Goal: Task Accomplishment & Management: Complete application form

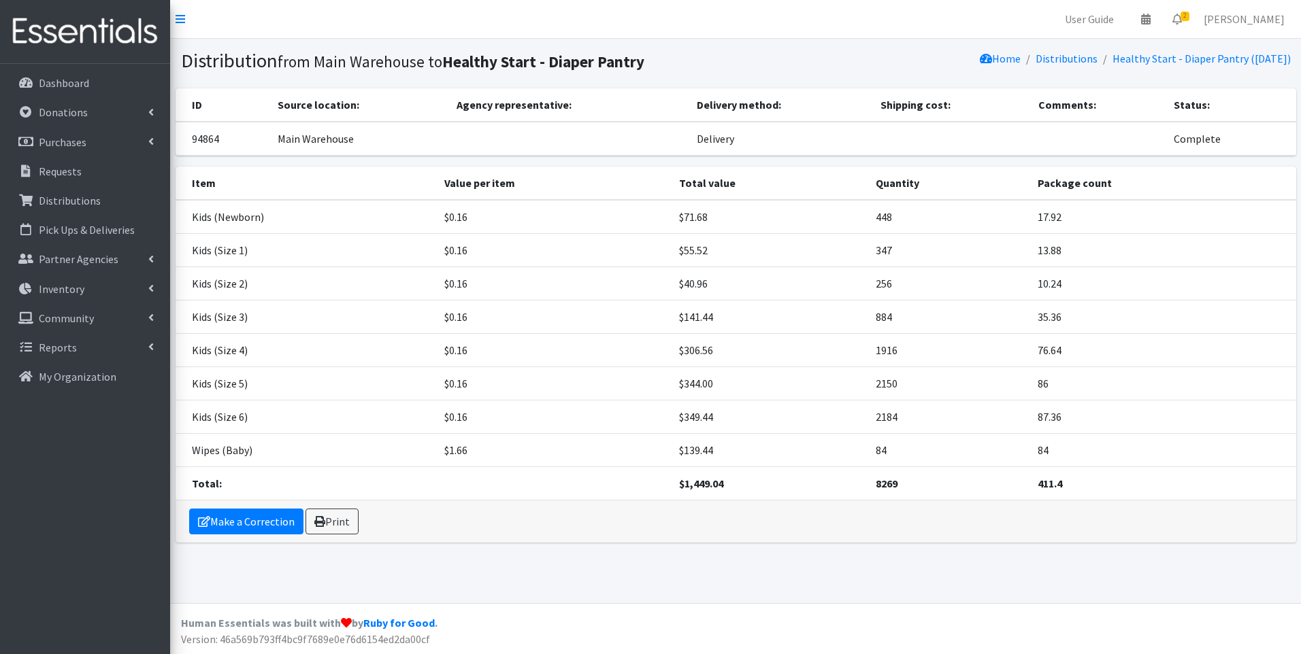
click at [71, 18] on img at bounding box center [84, 32] width 159 height 46
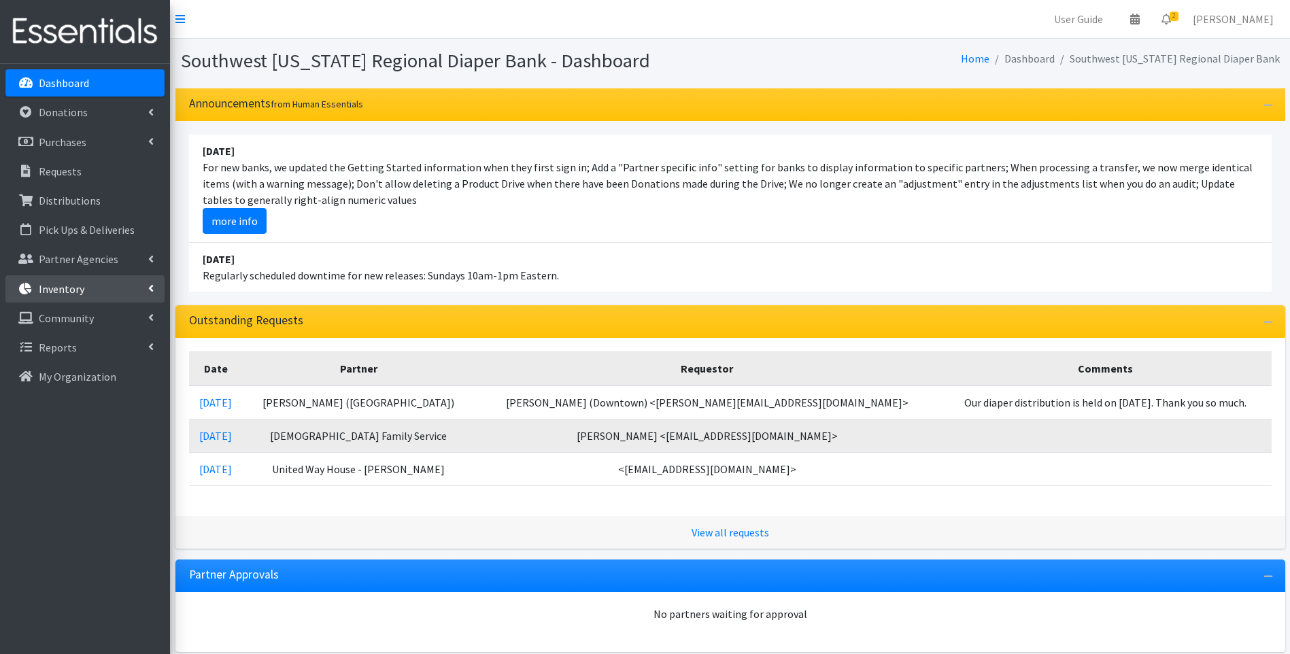
click at [78, 296] on link "Inventory" at bounding box center [84, 288] width 159 height 27
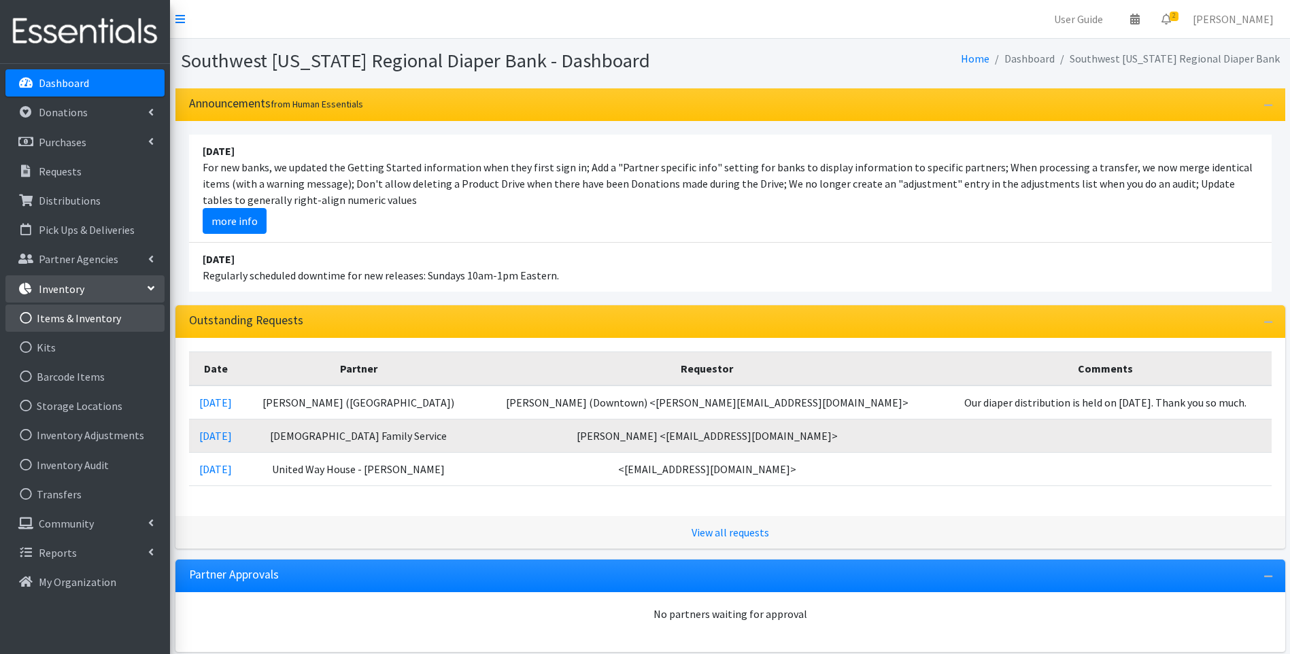
click at [79, 318] on link "Items & Inventory" at bounding box center [84, 318] width 159 height 27
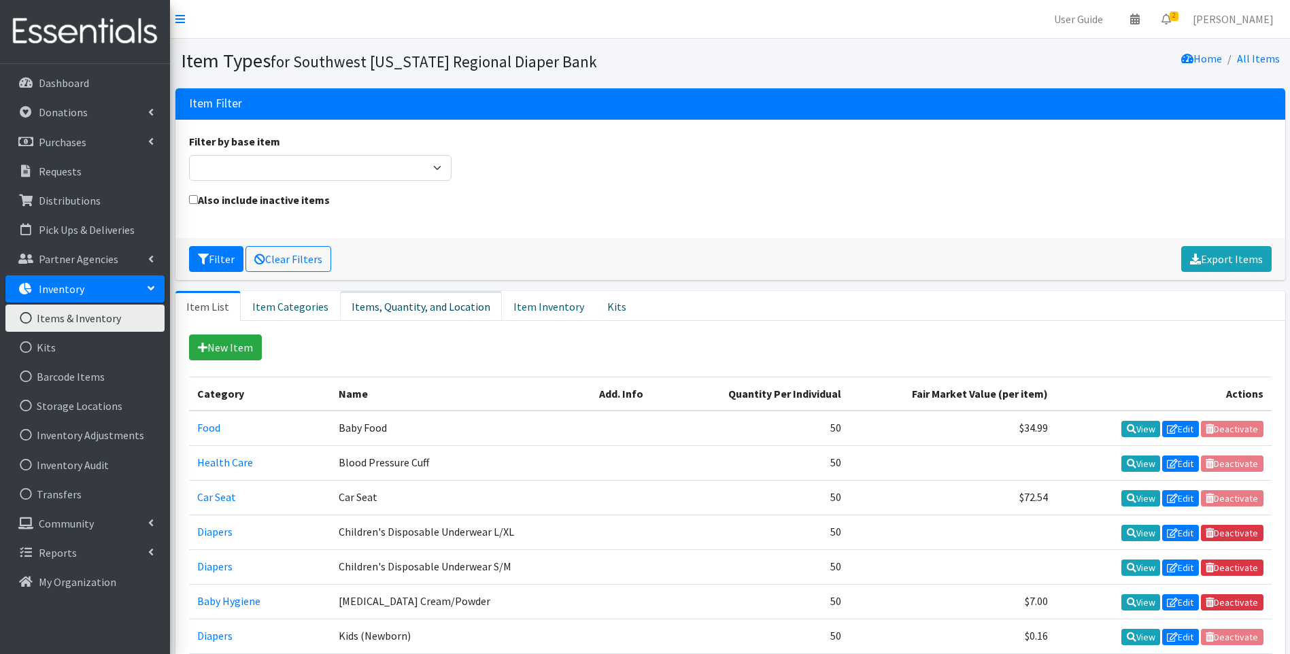
click at [395, 314] on link "Items, Quantity, and Location" at bounding box center [421, 306] width 162 height 30
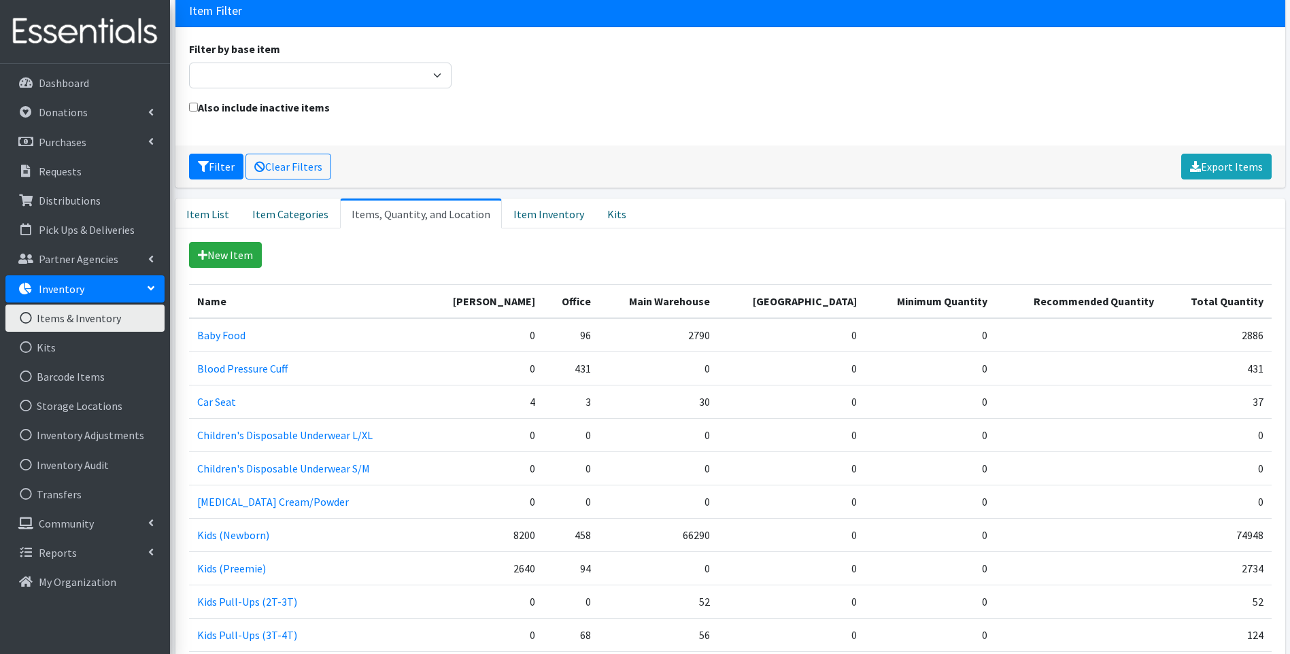
scroll to position [90, 0]
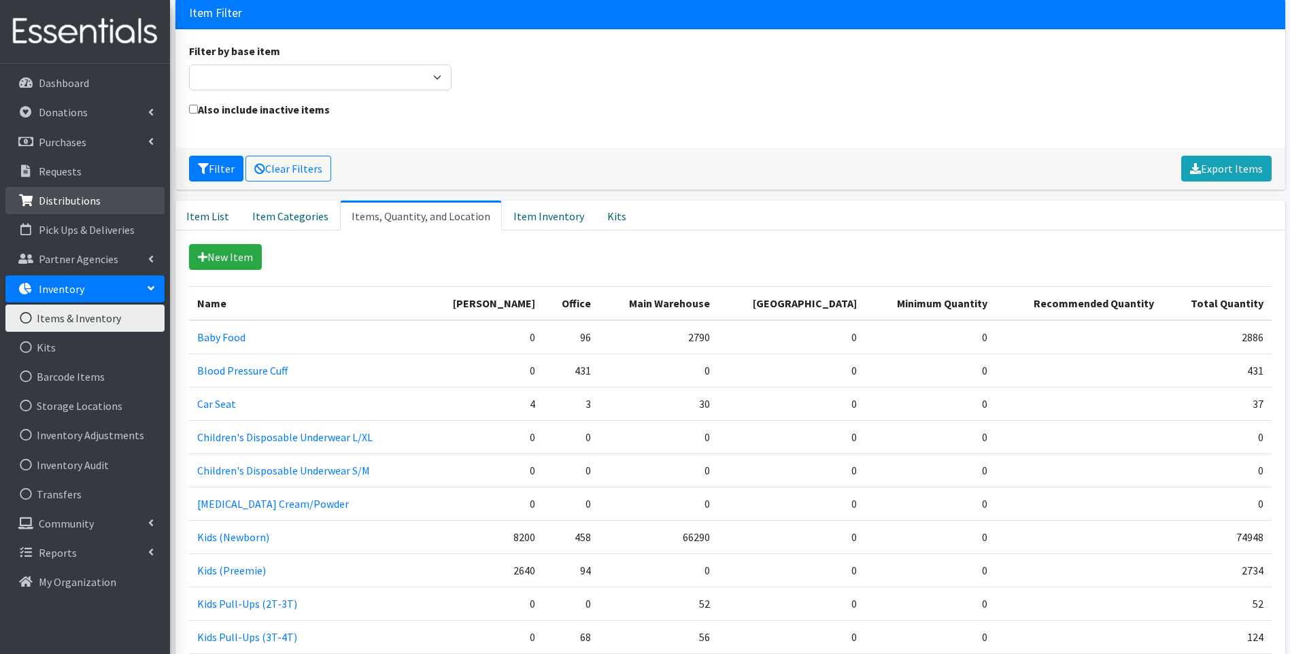
click at [88, 197] on p "Distributions" at bounding box center [70, 201] width 62 height 14
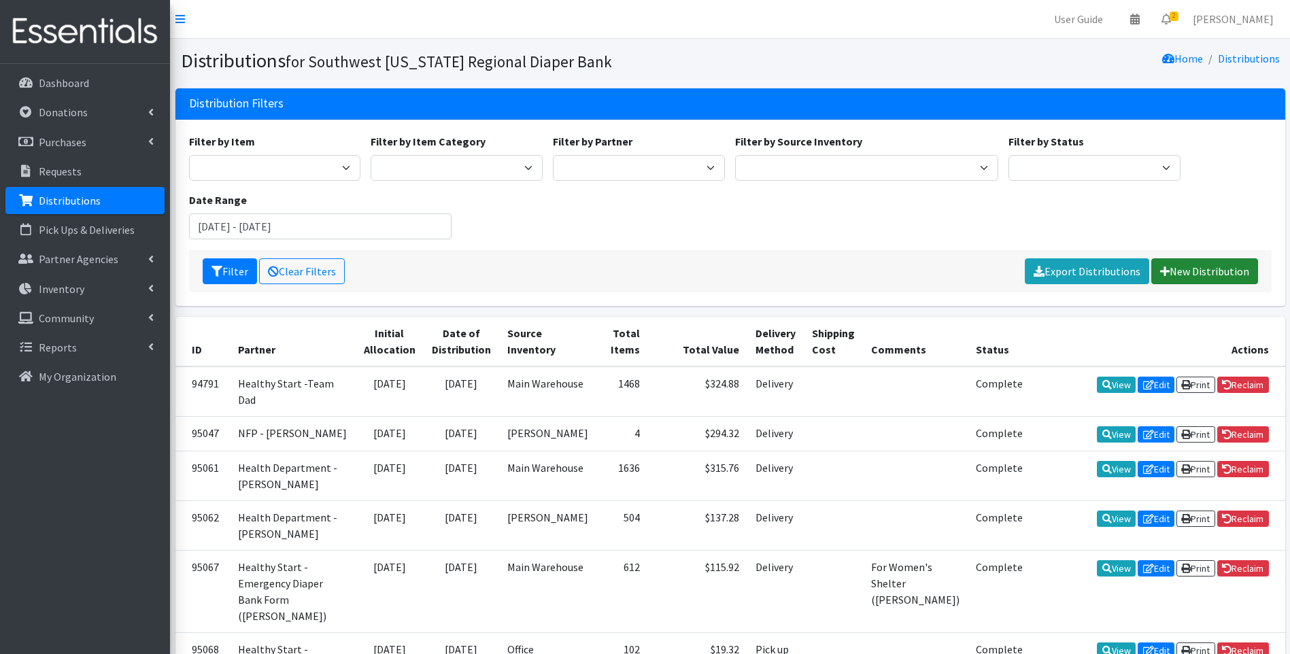
click at [1232, 282] on link "New Distribution" at bounding box center [1205, 271] width 107 height 26
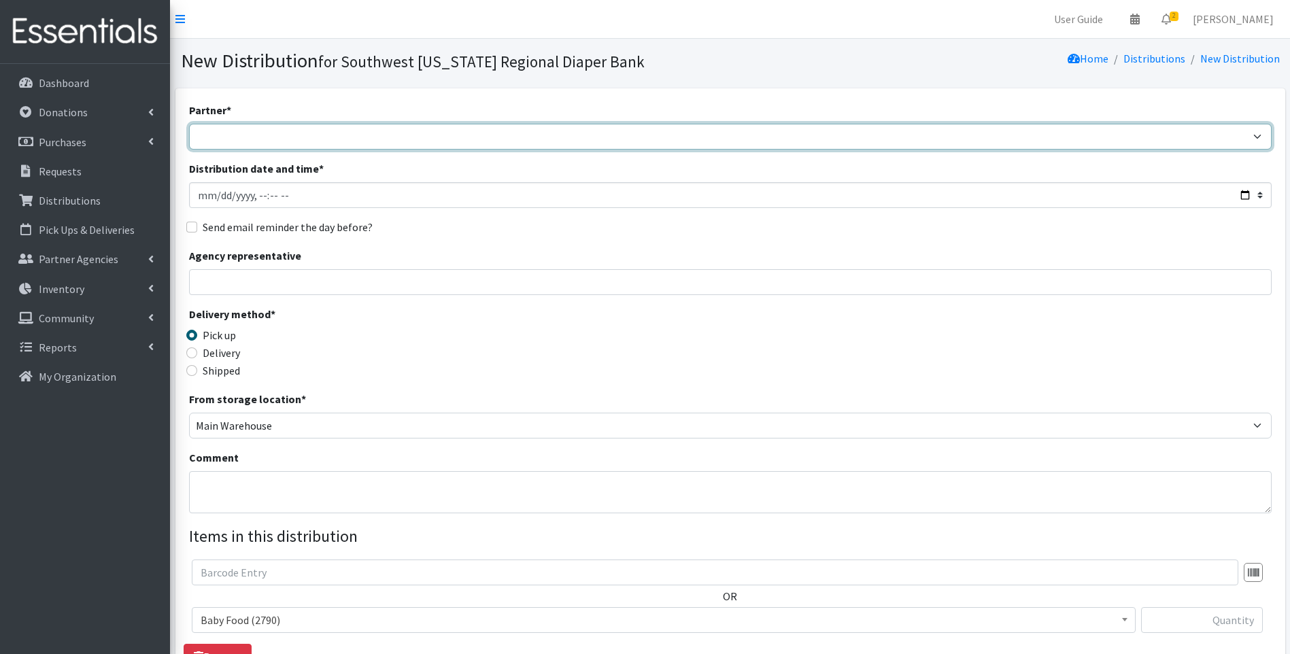
click at [361, 143] on select "ACT Abuse Counseling & Treatment Bayshore Fire Department [PERSON_NAME][GEOGRAP…" at bounding box center [730, 137] width 1083 height 26
select select "4196"
click at [189, 124] on select "ACT Abuse Counseling & Treatment Bayshore Fire Department [PERSON_NAME][GEOGRAP…" at bounding box center [730, 137] width 1083 height 26
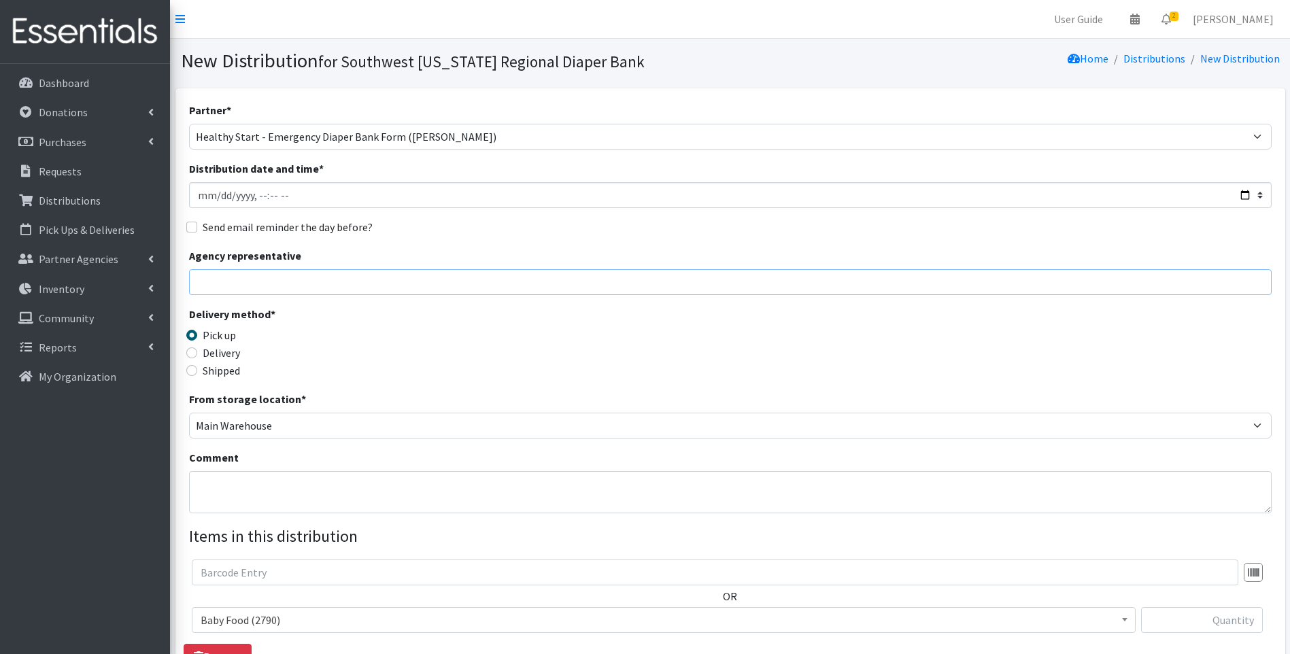
click at [259, 284] on input "Agency representative" at bounding box center [730, 282] width 1083 height 26
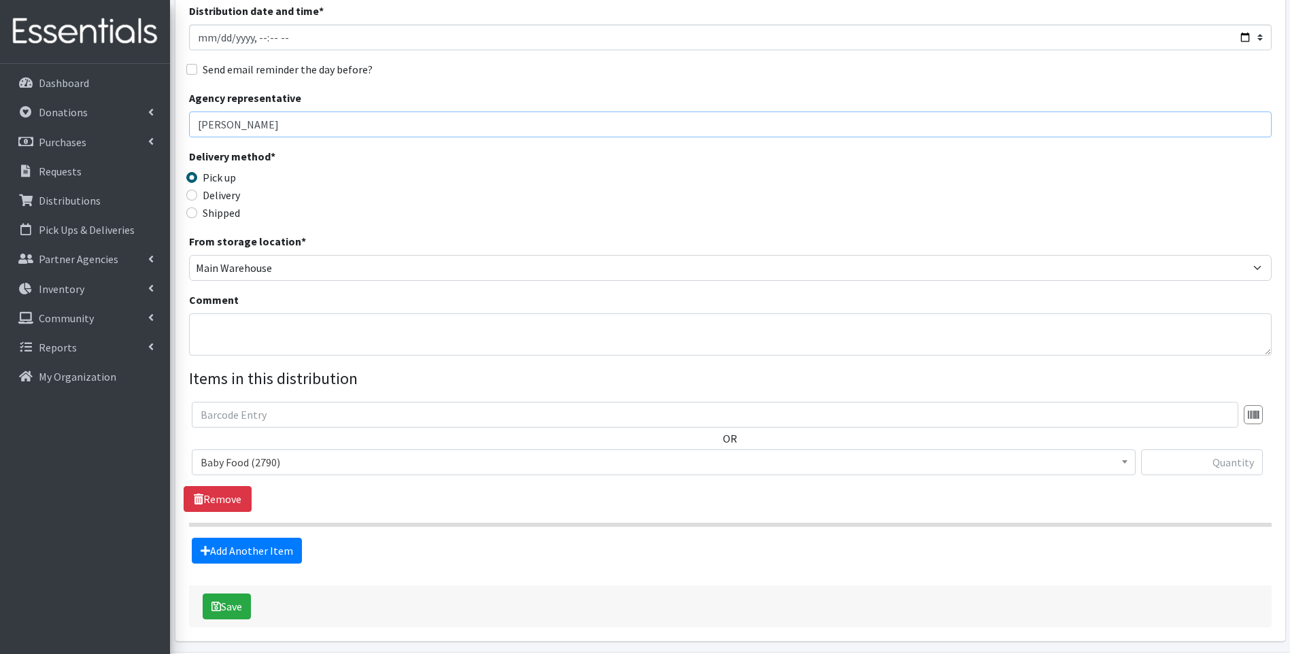
scroll to position [207, 0]
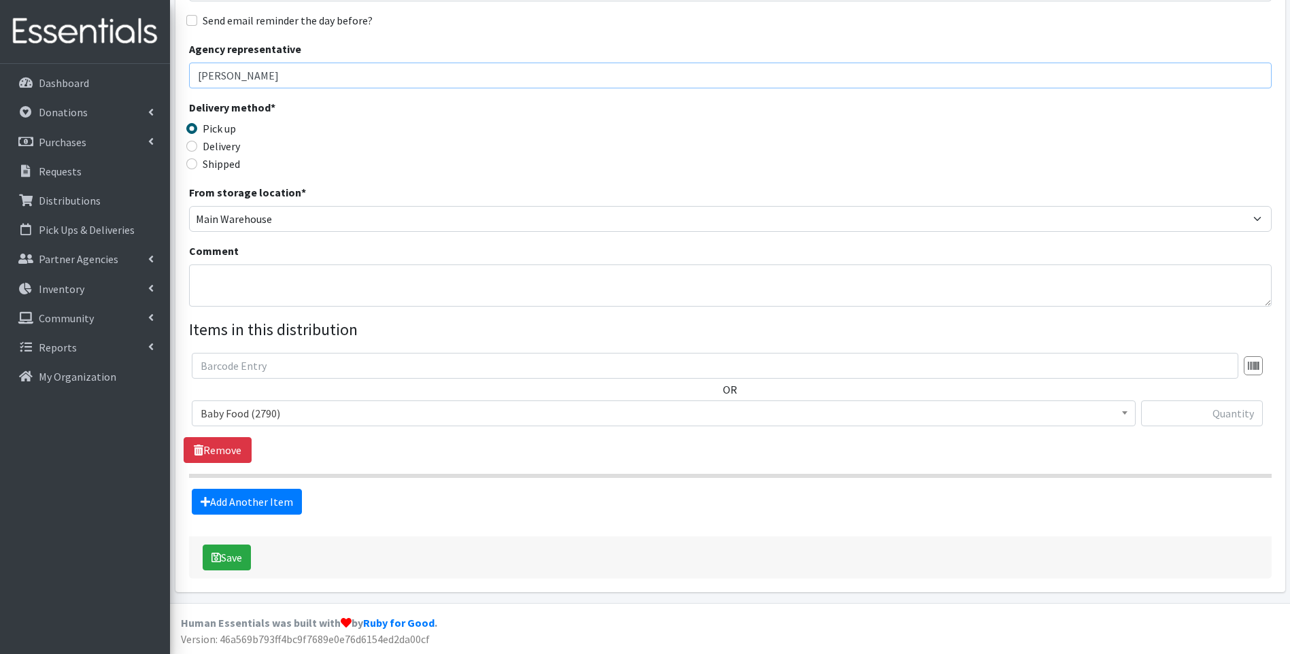
type input "Bryan"
click at [1212, 413] on input "text" at bounding box center [1202, 414] width 122 height 26
type input "100"
drag, startPoint x: 1030, startPoint y: 143, endPoint x: 1016, endPoint y: 156, distance: 19.7
click at [1029, 144] on div "Delivery method * Pick up Delivery Shipped Shipping cost" at bounding box center [730, 141] width 1083 height 85
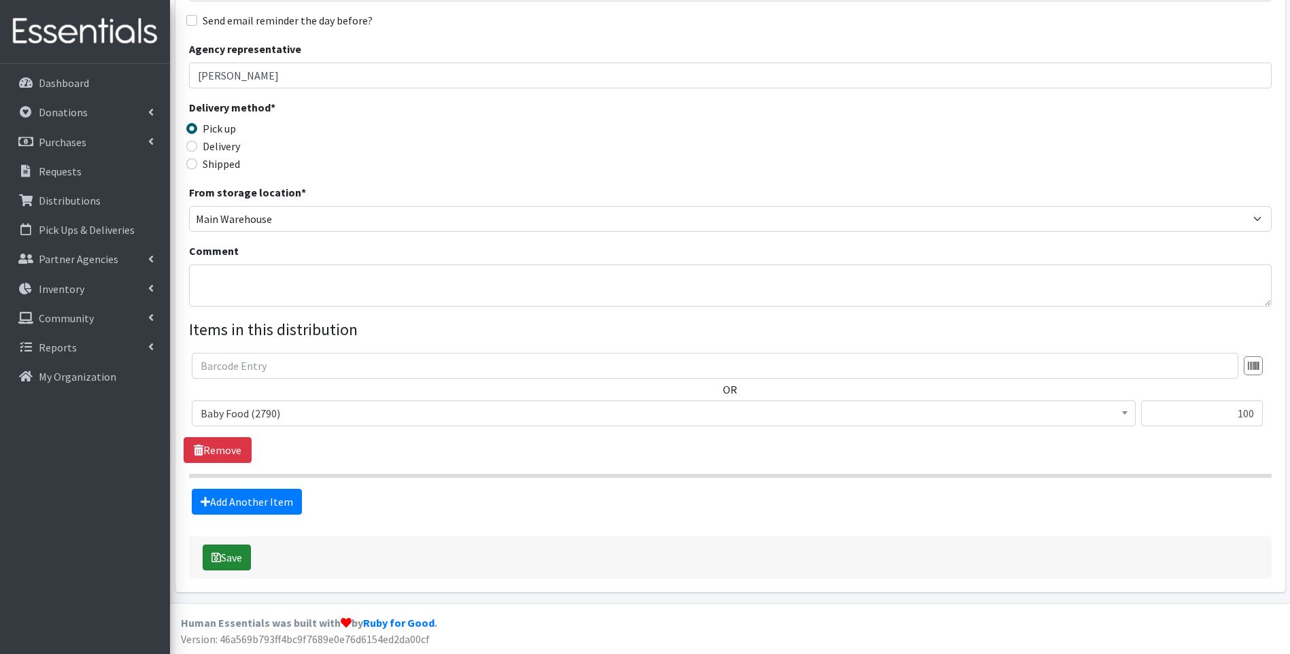
click at [235, 565] on button "Save" at bounding box center [227, 558] width 48 height 26
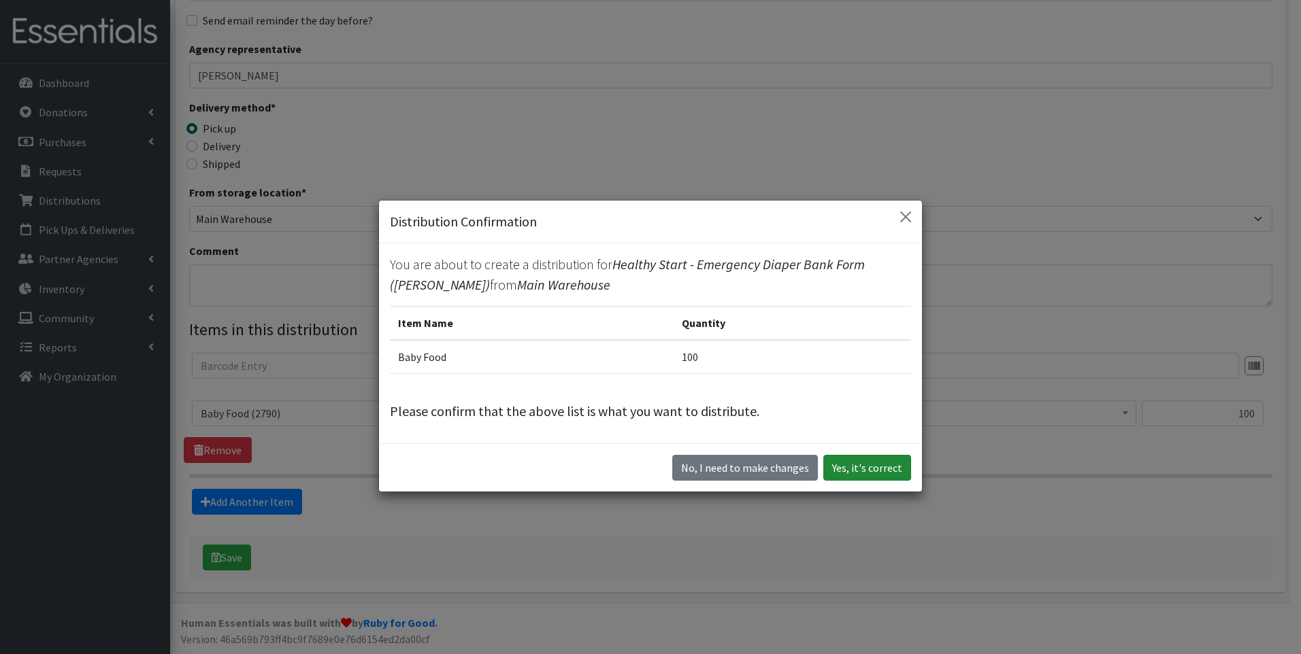
click at [858, 463] on button "Yes, it's correct" at bounding box center [867, 468] width 88 height 26
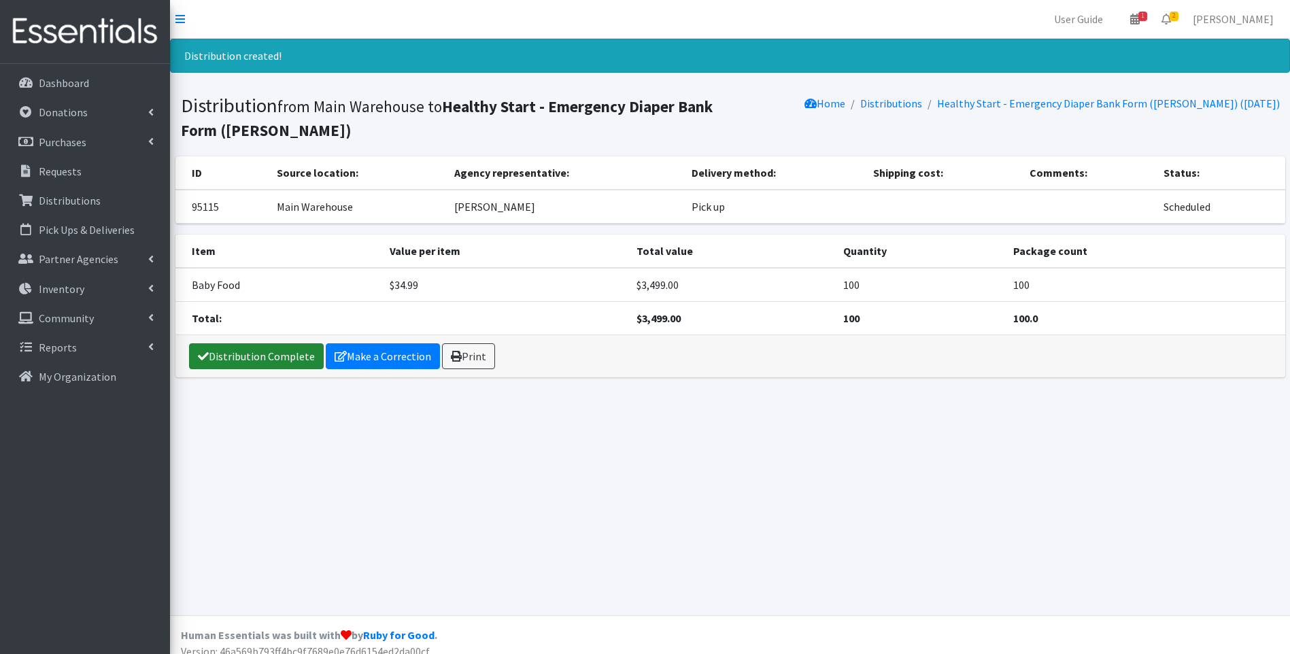
click at [259, 348] on link "Distribution Complete" at bounding box center [256, 357] width 135 height 26
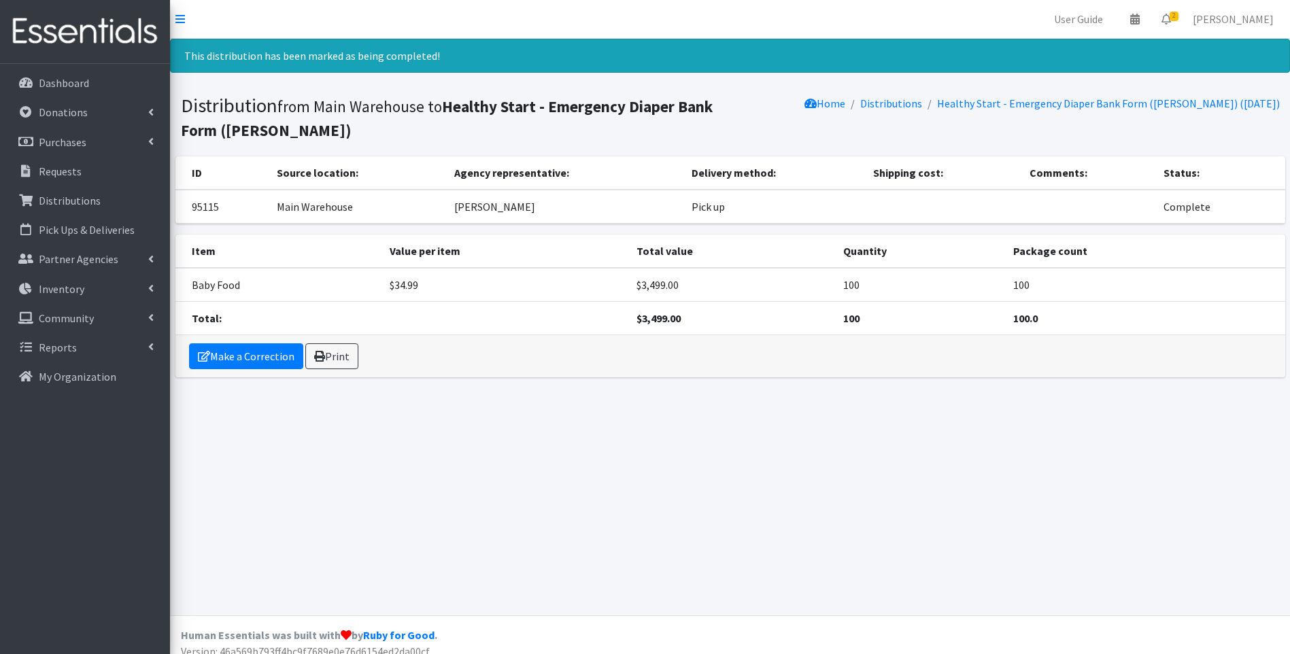
click at [387, 586] on div "This distribution has been marked as being completed! Distribution from Main Wa…" at bounding box center [730, 327] width 1120 height 577
click at [54, 22] on img at bounding box center [84, 32] width 159 height 46
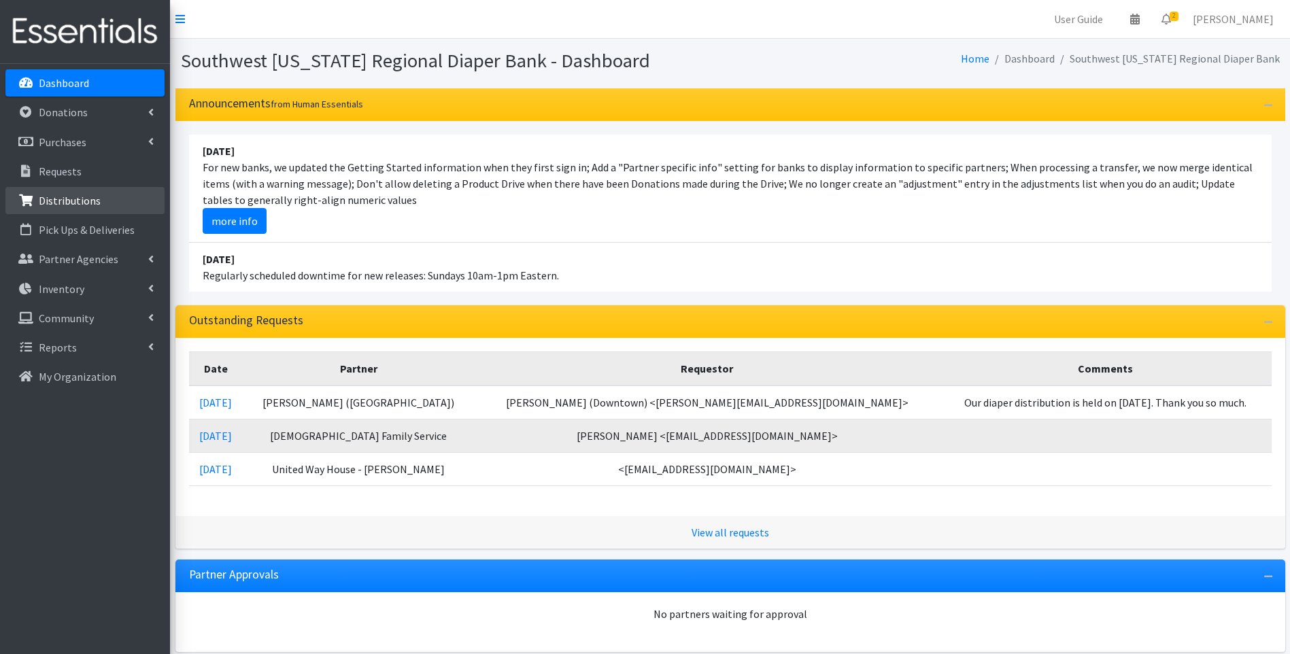
click at [52, 210] on link "Distributions" at bounding box center [84, 200] width 159 height 27
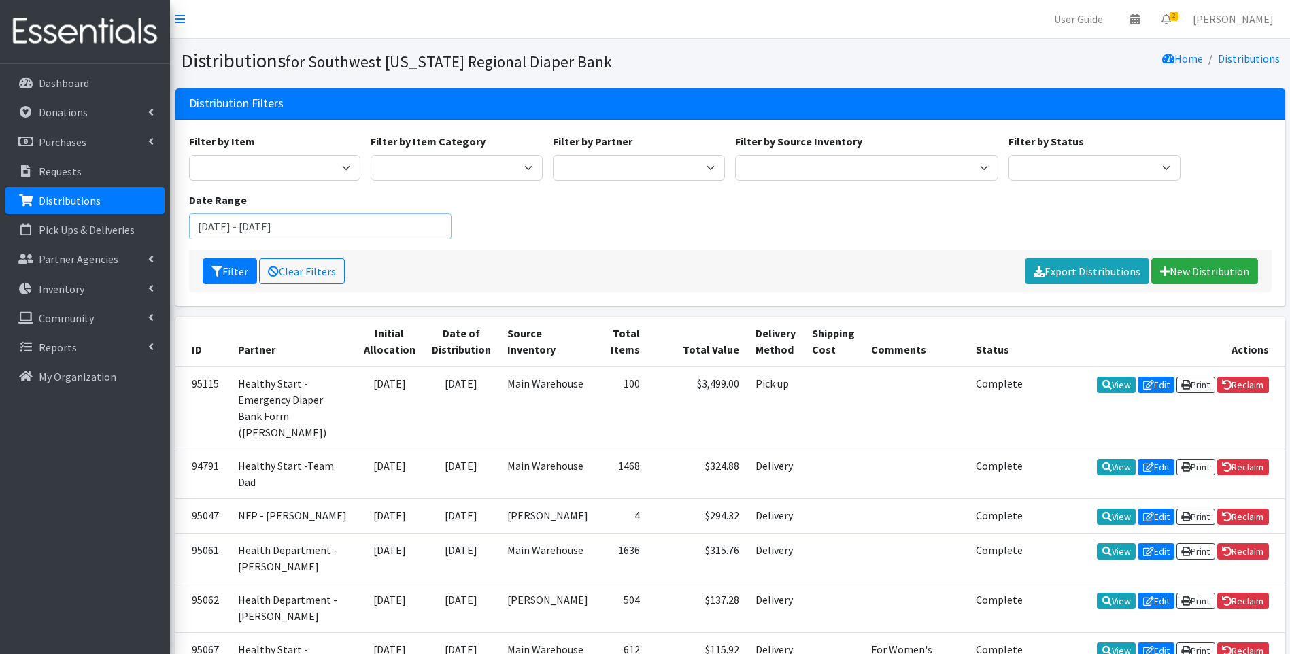
click at [248, 218] on input "[DATE] - [DATE]" at bounding box center [320, 227] width 263 height 26
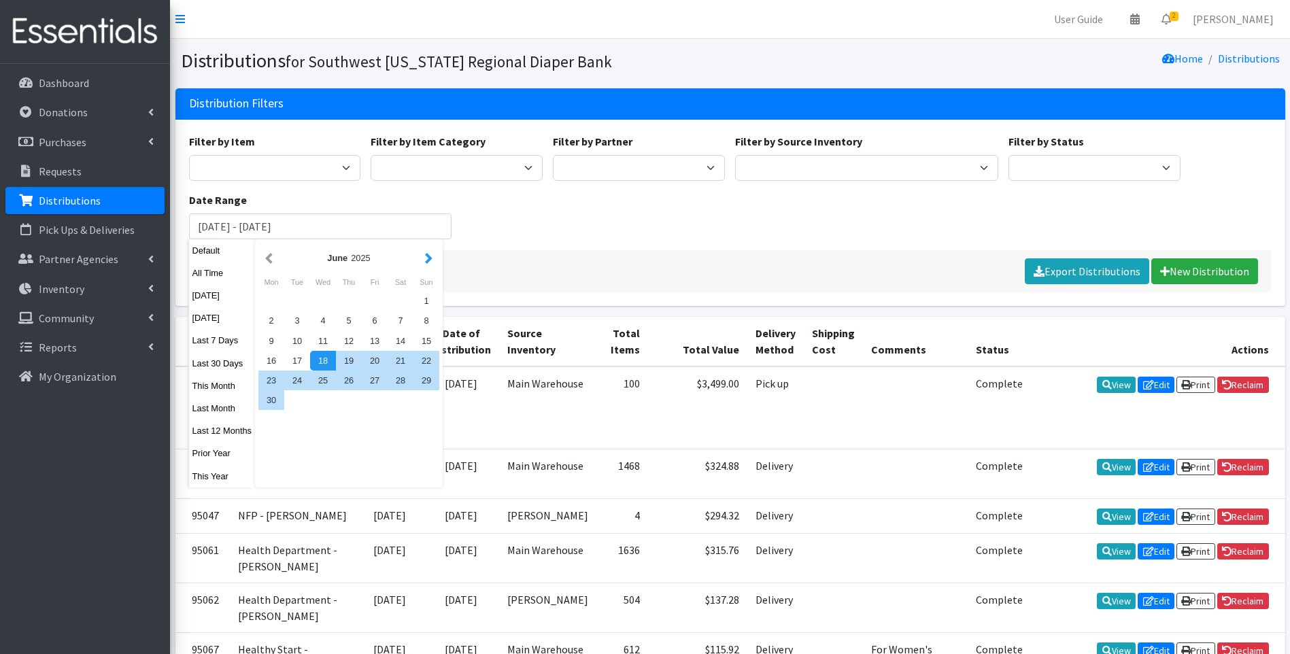
click at [428, 258] on button "button" at bounding box center [429, 258] width 14 height 17
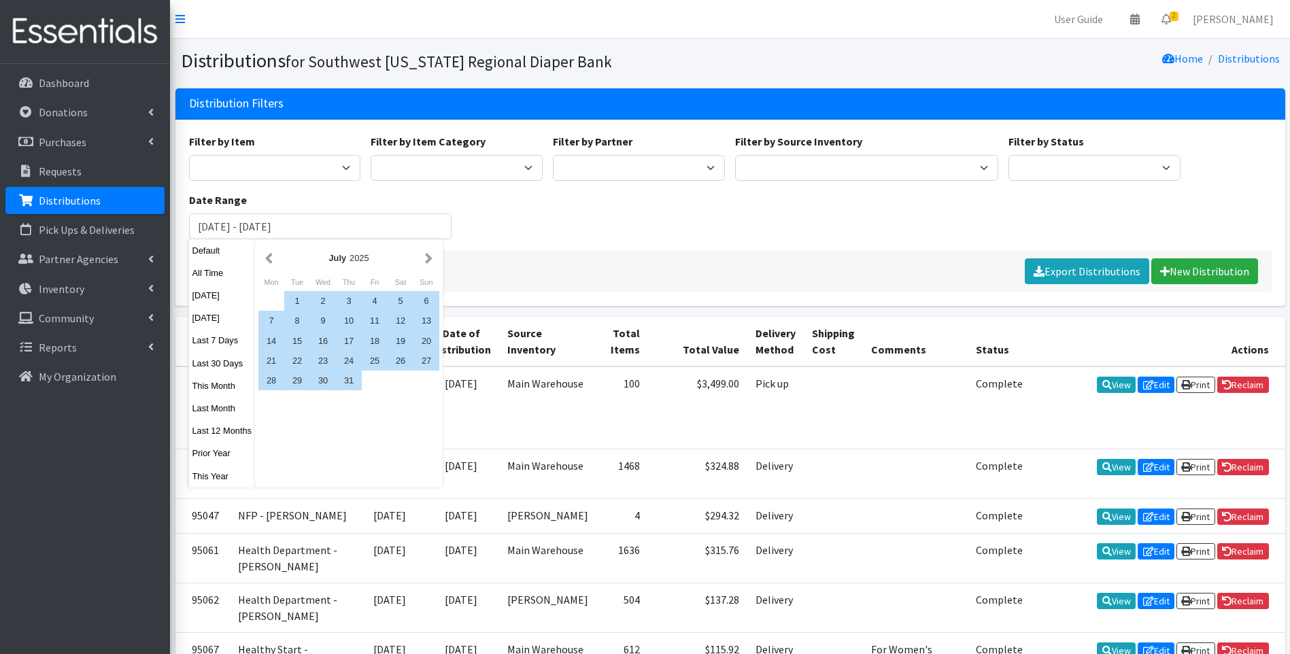
click at [429, 258] on button "button" at bounding box center [429, 258] width 14 height 17
click at [372, 301] on div "1" at bounding box center [375, 301] width 26 height 20
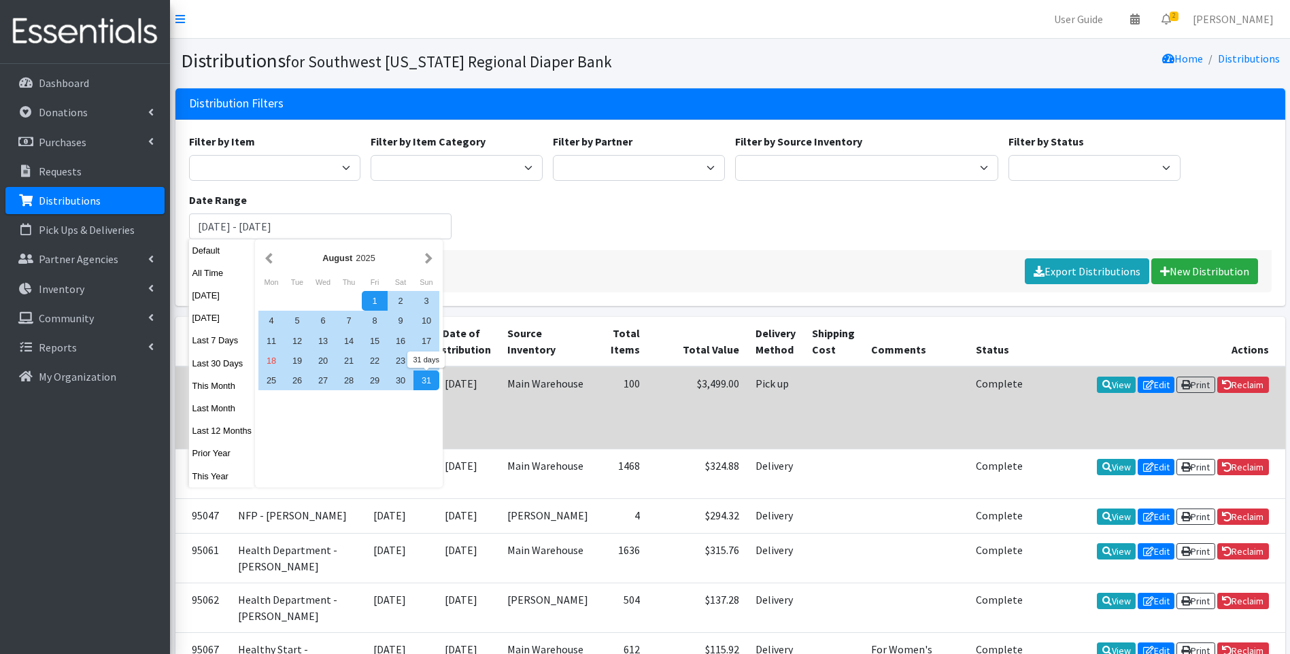
click at [432, 377] on div "31" at bounding box center [427, 381] width 26 height 20
type input "August 1, 2025 - August 31, 2025"
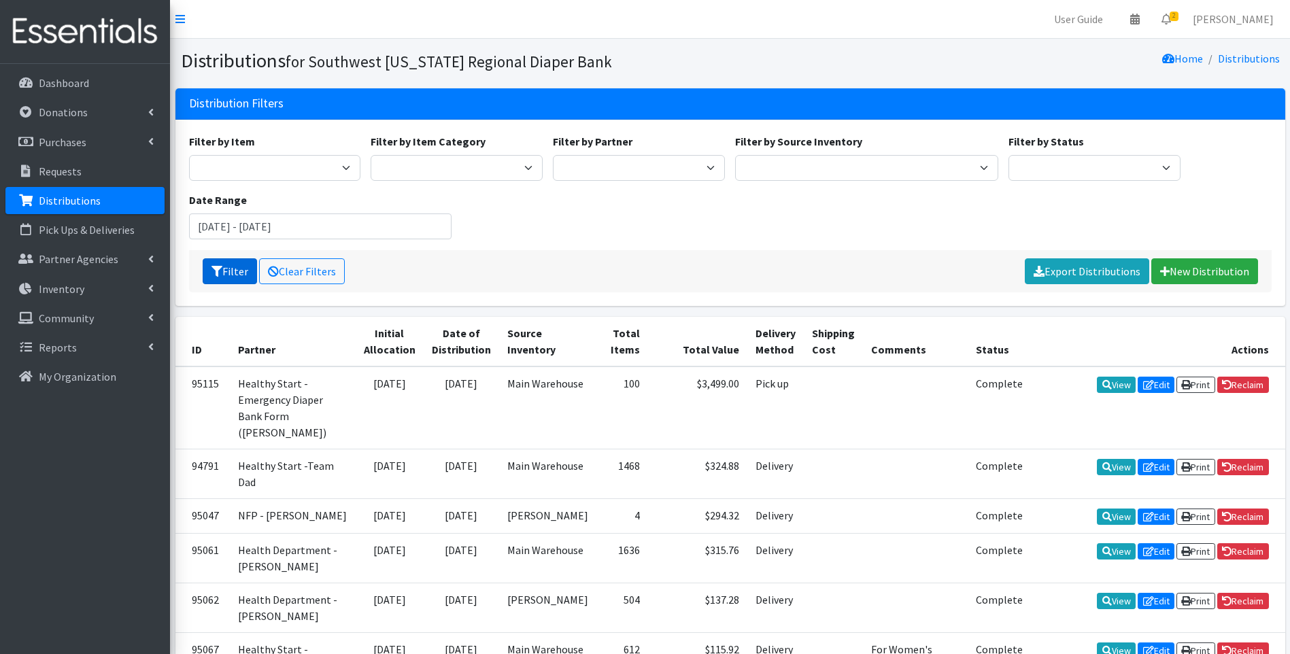
click at [235, 265] on button "Filter" at bounding box center [230, 271] width 54 height 26
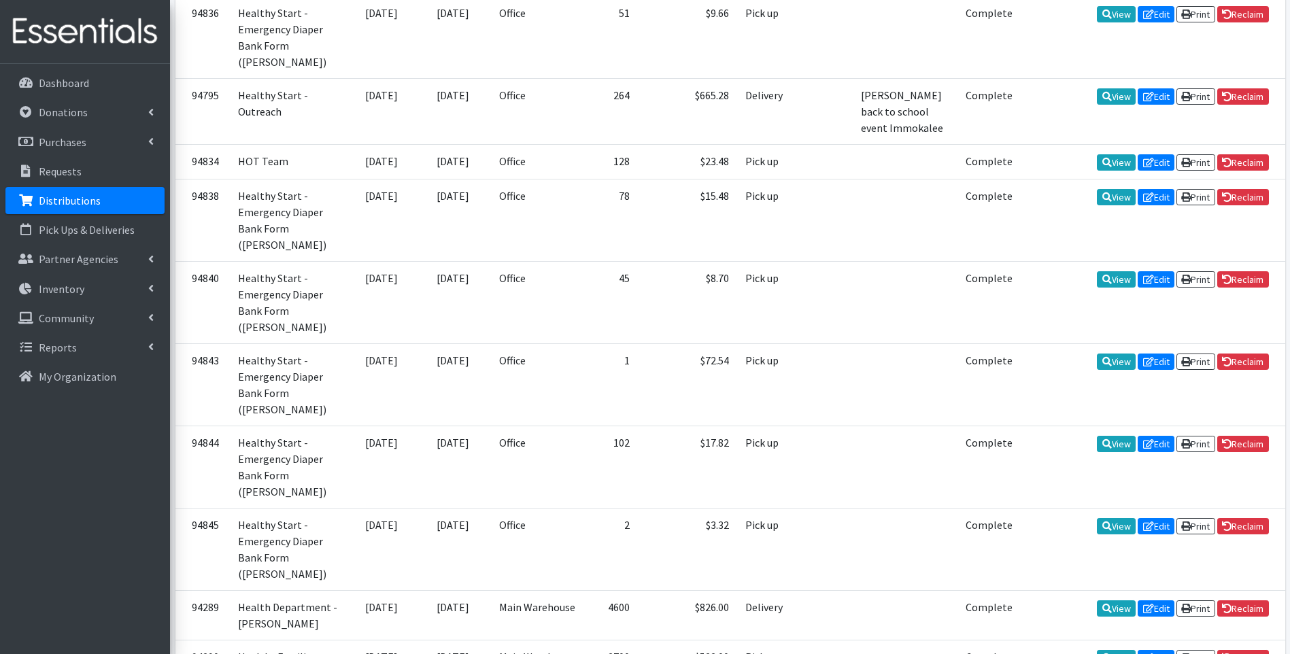
scroll to position [1632, 0]
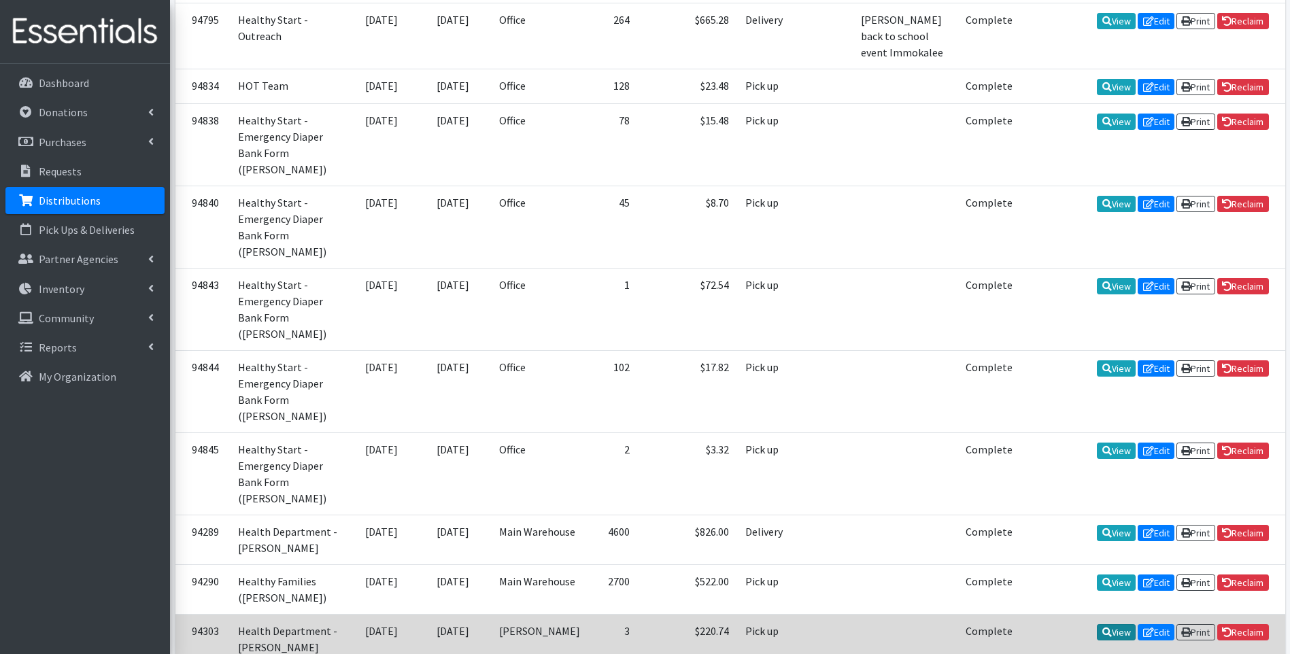
click at [1103, 628] on icon at bounding box center [1108, 633] width 10 height 10
click at [1238, 624] on link "Reclaim" at bounding box center [1244, 632] width 52 height 16
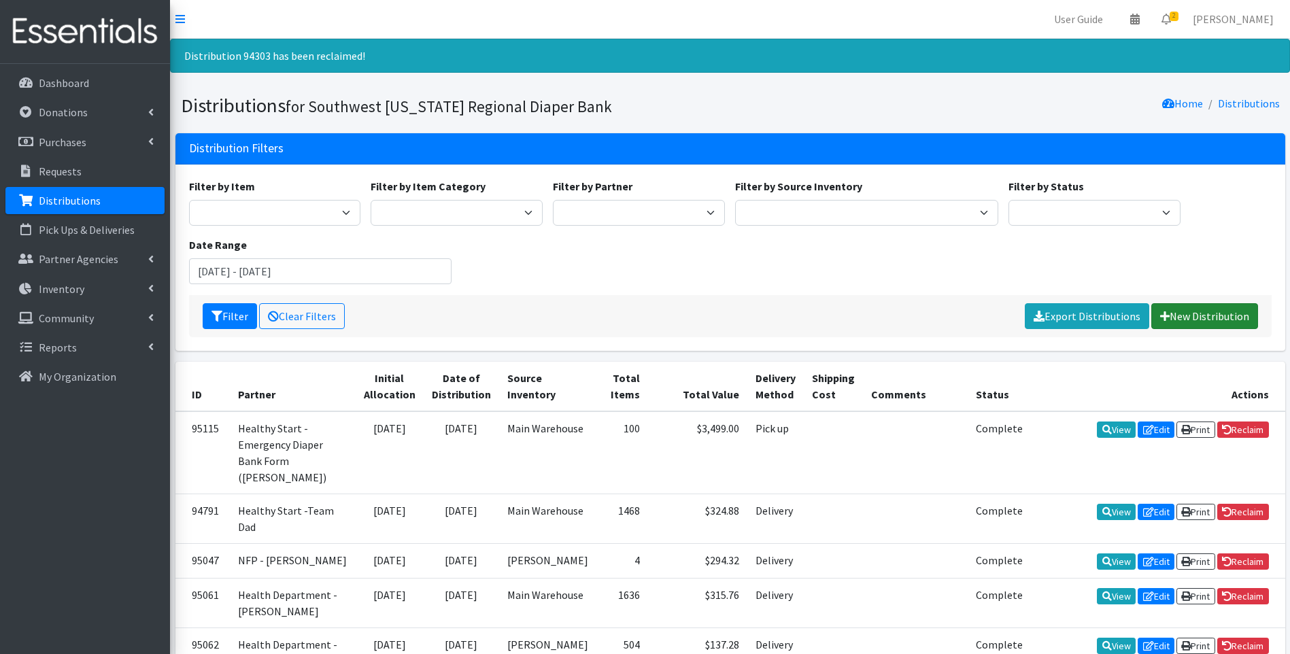
click at [1196, 311] on link "New Distribution" at bounding box center [1205, 316] width 107 height 26
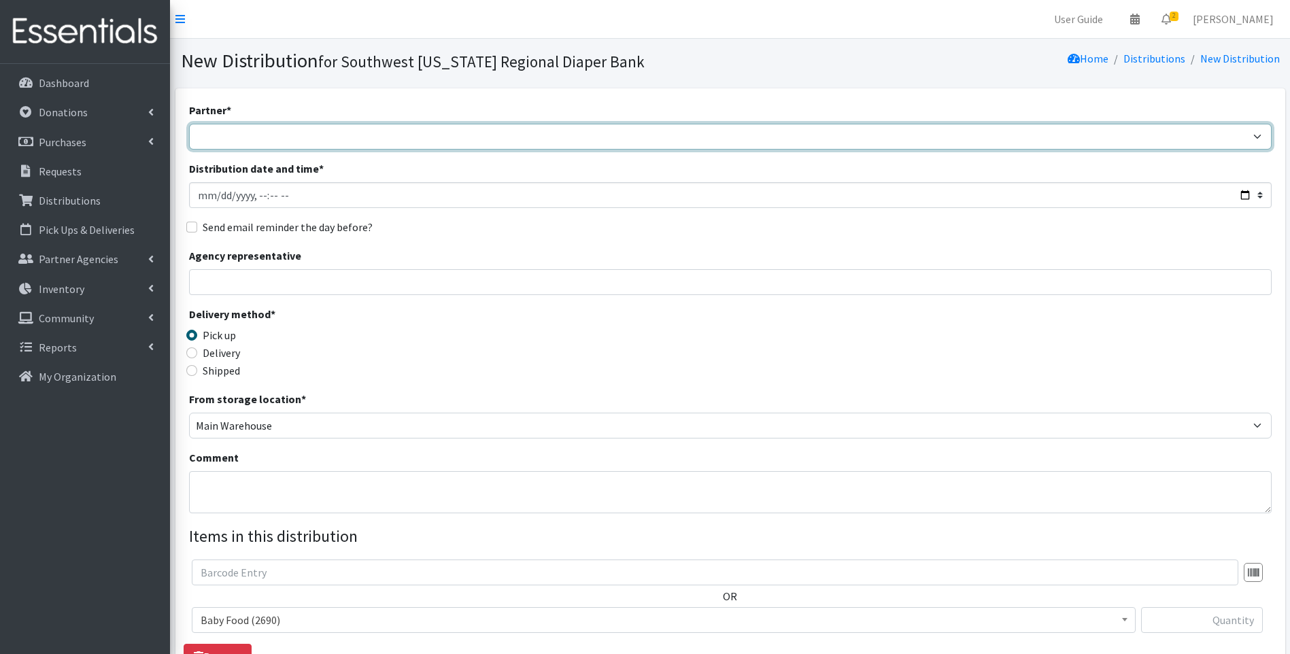
click at [346, 144] on select "ACT Abuse Counseling & Treatment Bayshore Fire Department Bonita Springs Assist…" at bounding box center [730, 137] width 1083 height 26
select select "4196"
click at [189, 124] on select "ACT Abuse Counseling & Treatment Bayshore Fire Department Bonita Springs Assist…" at bounding box center [730, 137] width 1083 height 26
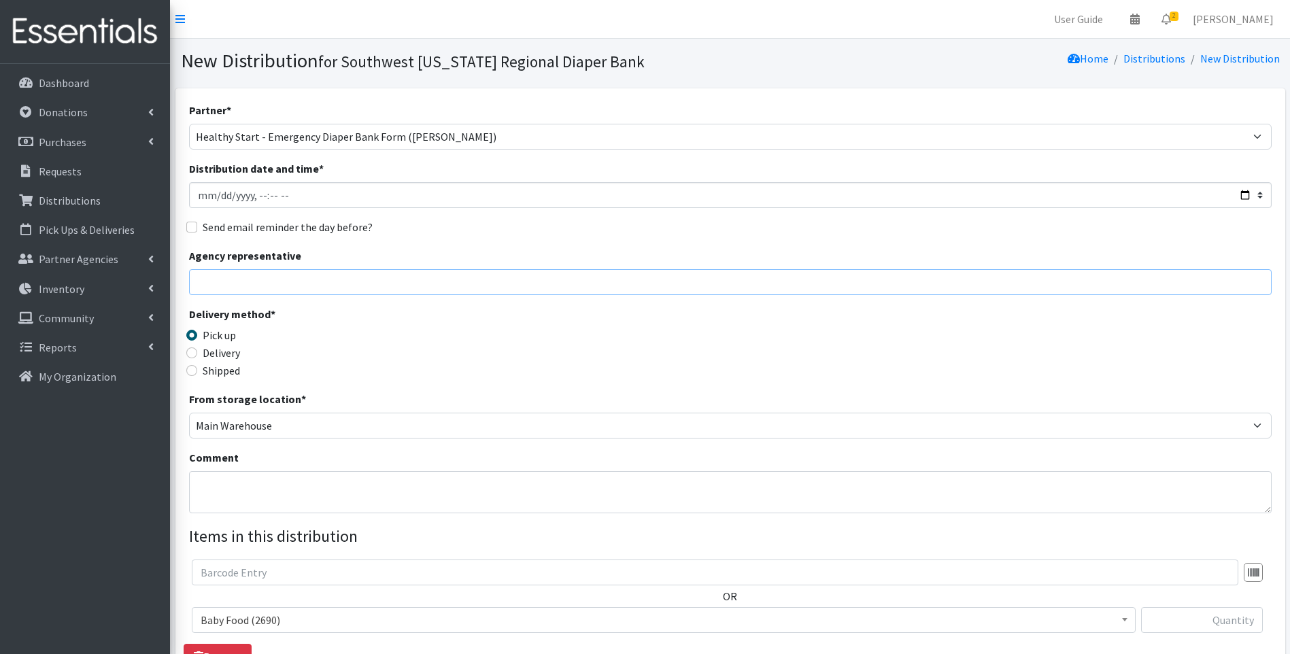
click at [344, 282] on input "Agency representative" at bounding box center [730, 282] width 1083 height 26
type input "Amanda"
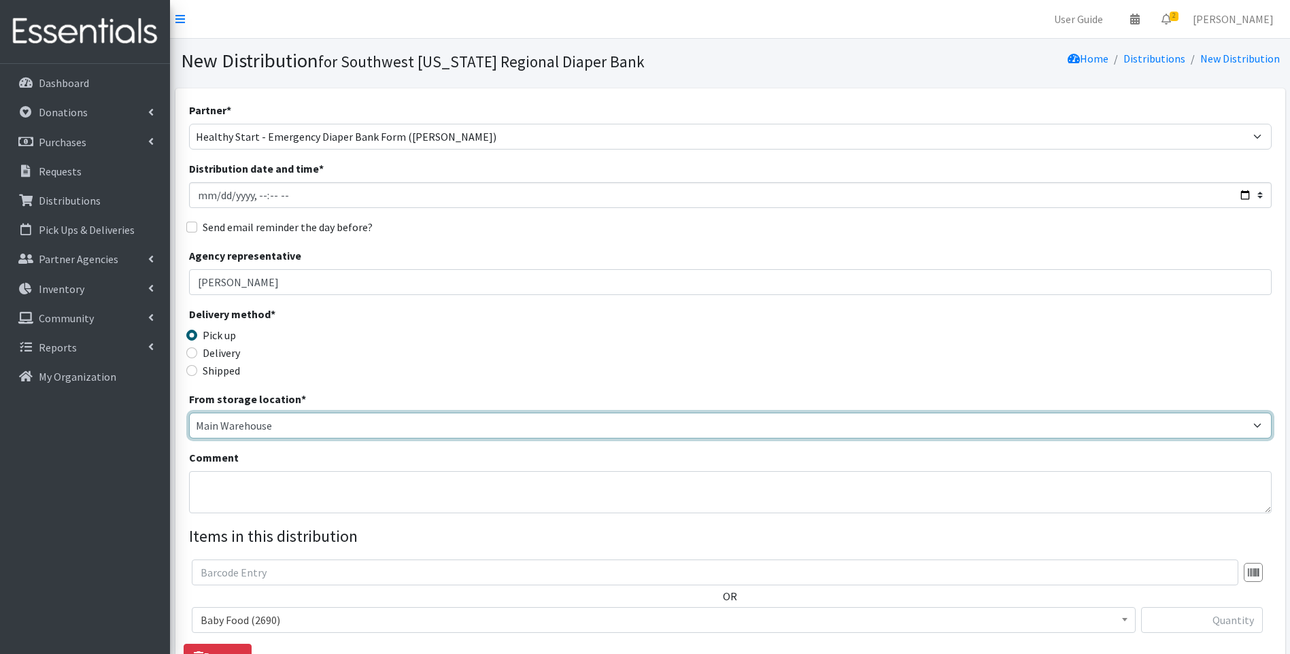
click at [324, 424] on select "Main Warehouse Office United Way Warehouse Winkler" at bounding box center [730, 426] width 1083 height 26
select select "335"
click at [189, 413] on select "Main Warehouse Office United Way Warehouse Winkler" at bounding box center [730, 426] width 1083 height 26
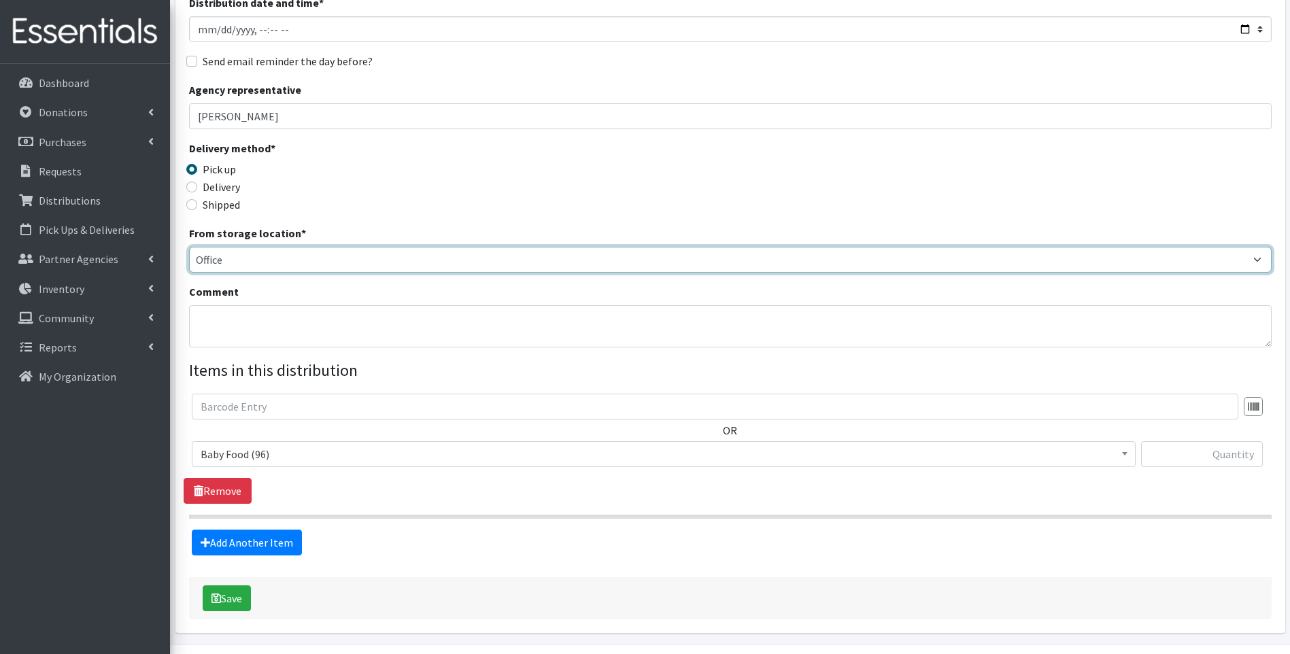
scroll to position [182, 0]
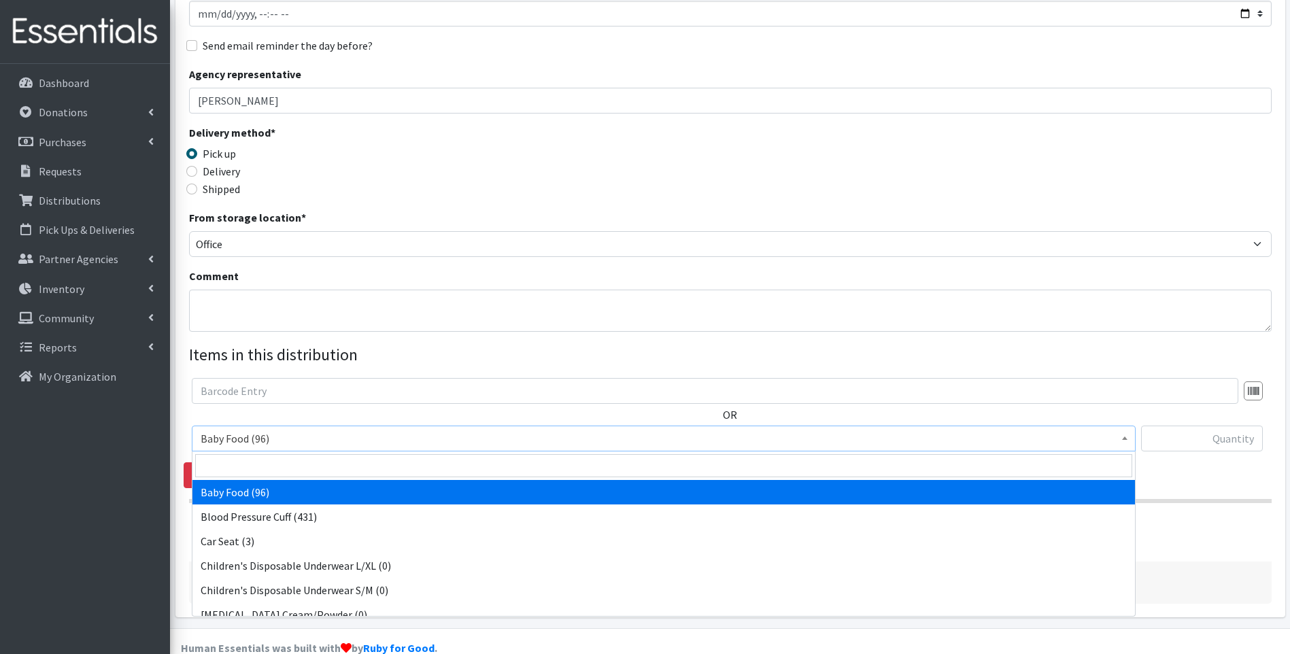
click at [375, 441] on span "Baby Food (96)" at bounding box center [664, 438] width 926 height 19
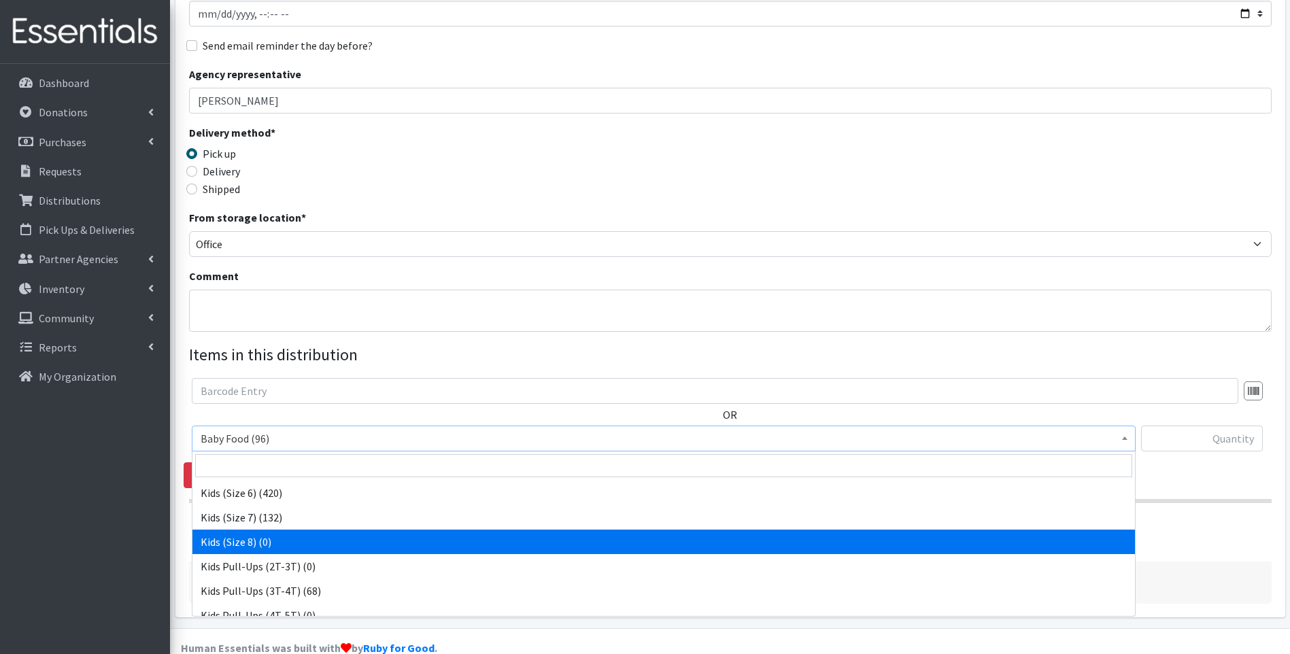
scroll to position [427, 0]
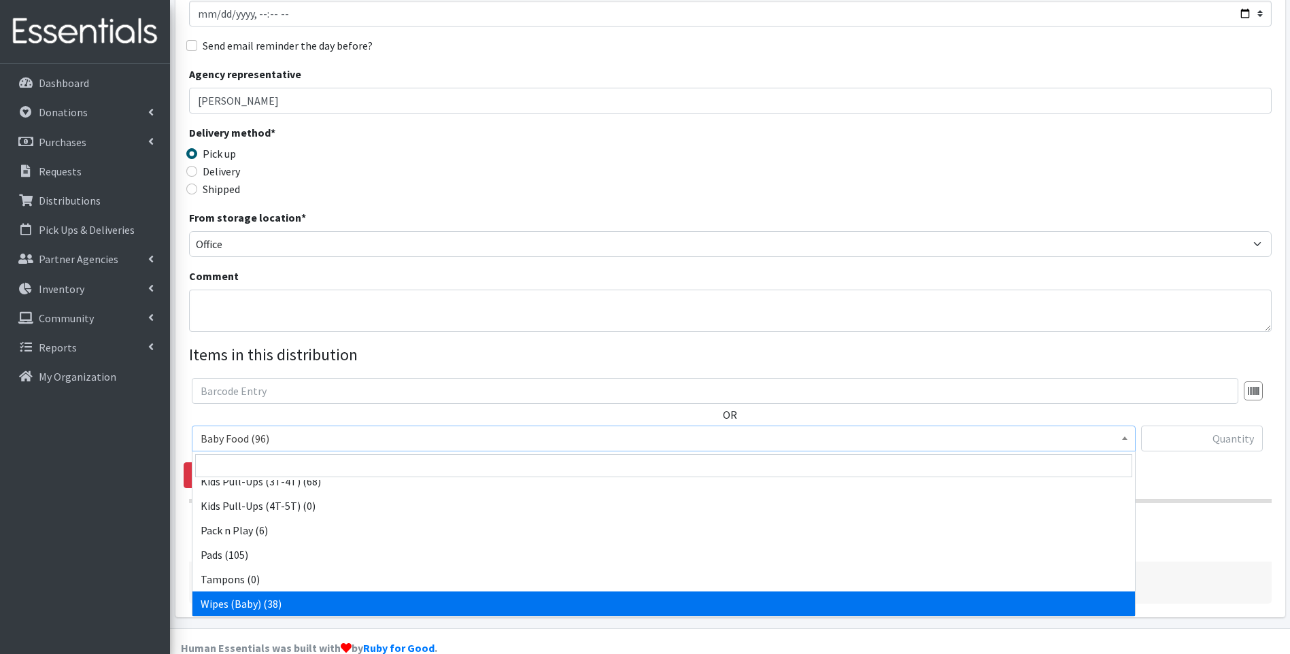
select select "10041"
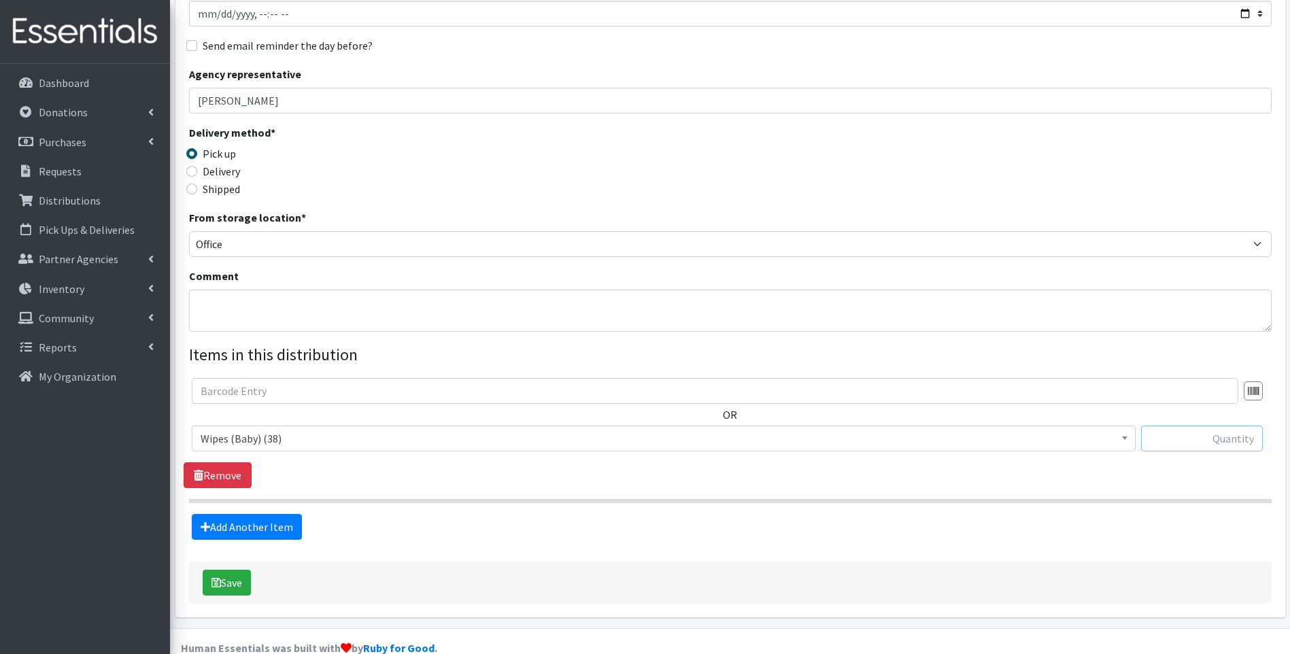
click at [1177, 439] on input "text" at bounding box center [1202, 439] width 122 height 26
type input "1"
click at [251, 526] on link "Add Another Item" at bounding box center [247, 527] width 110 height 26
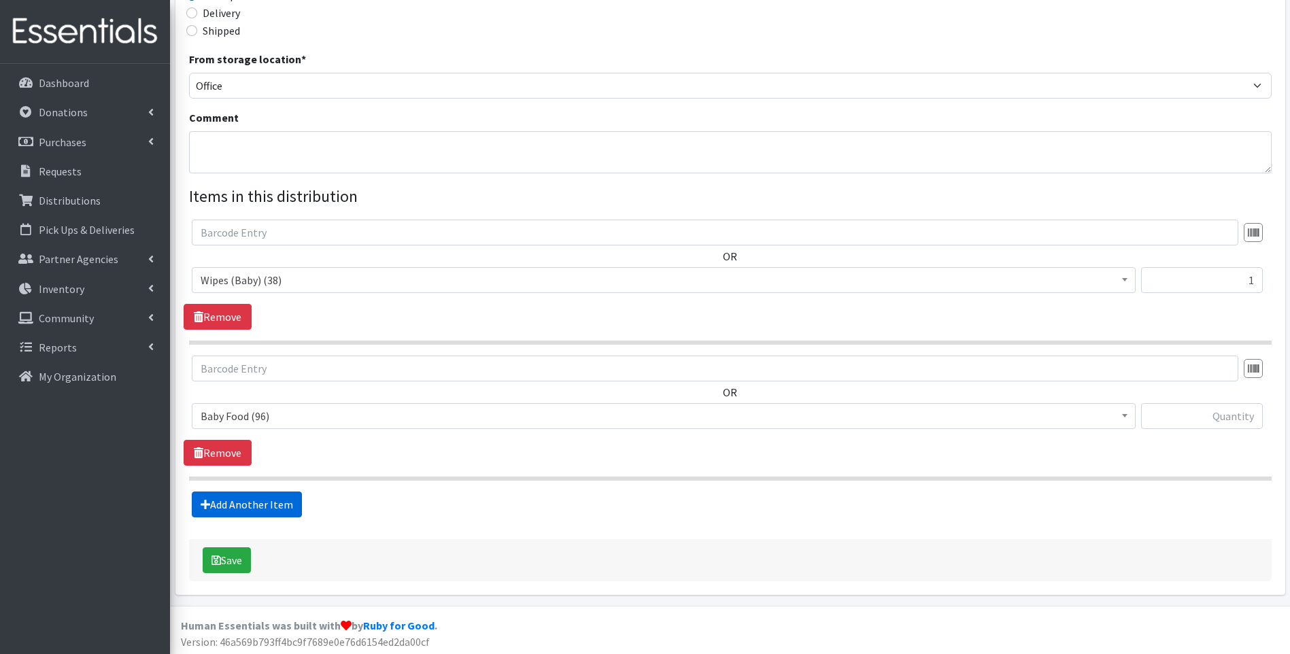
scroll to position [343, 0]
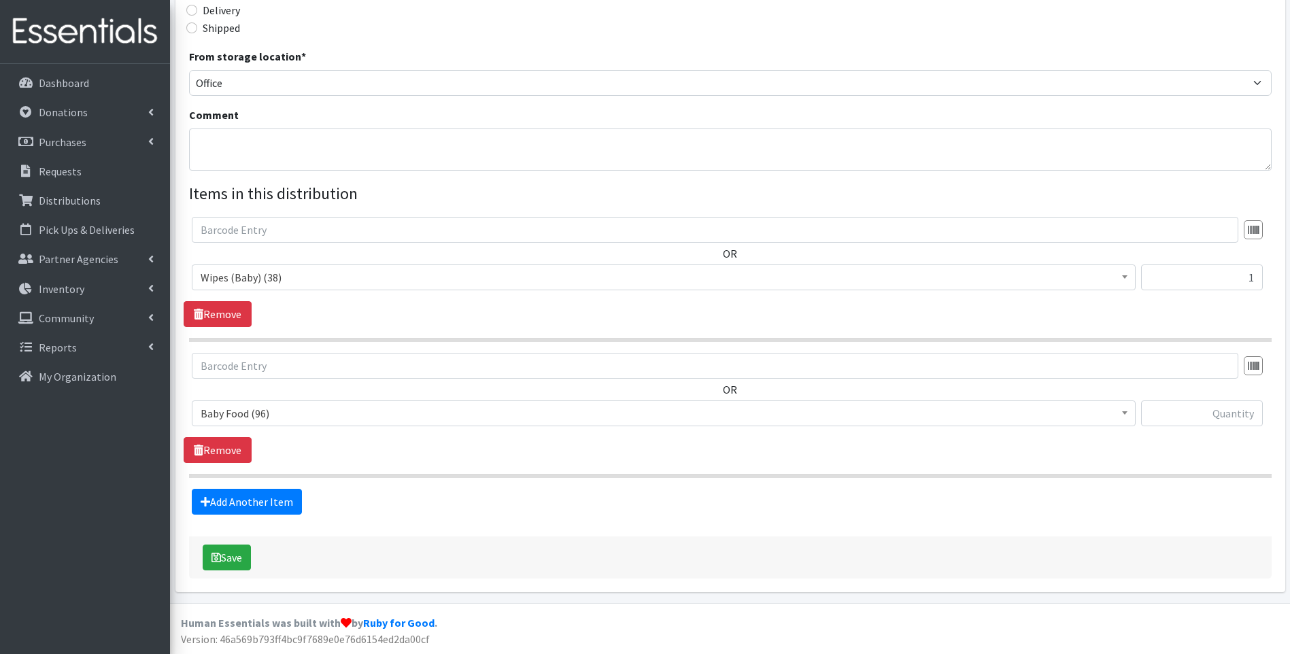
click at [363, 415] on span "Baby Food (96)" at bounding box center [664, 413] width 926 height 19
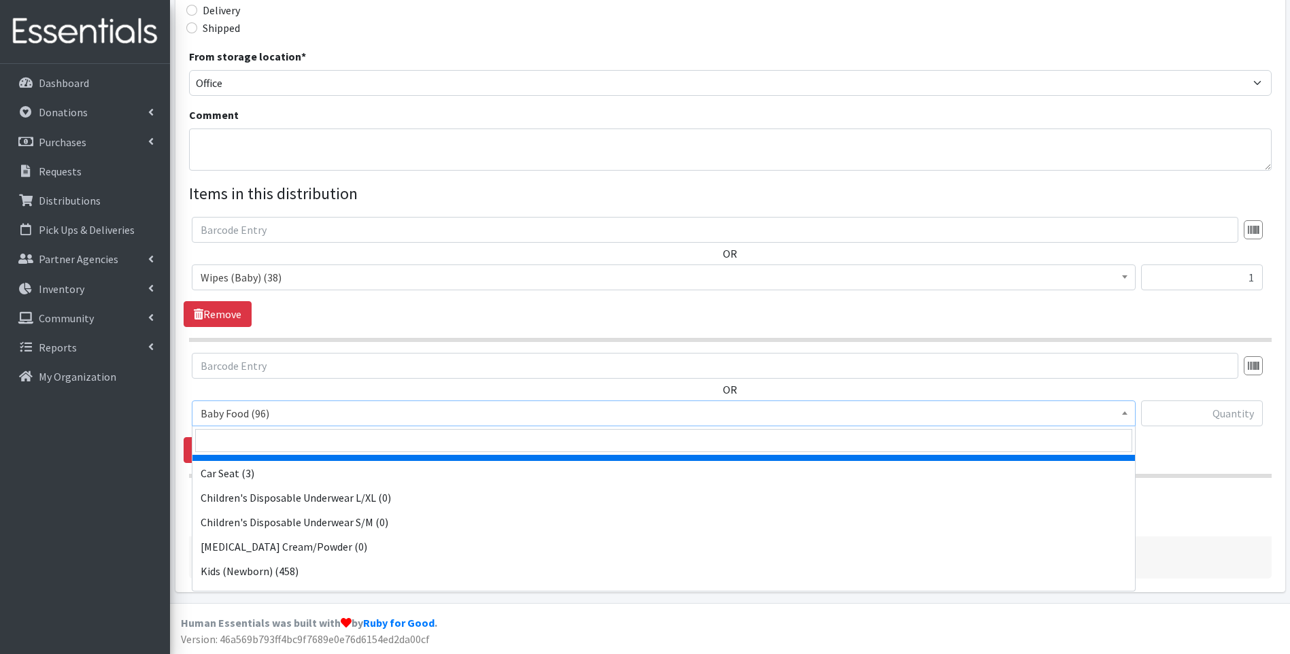
scroll to position [182, 0]
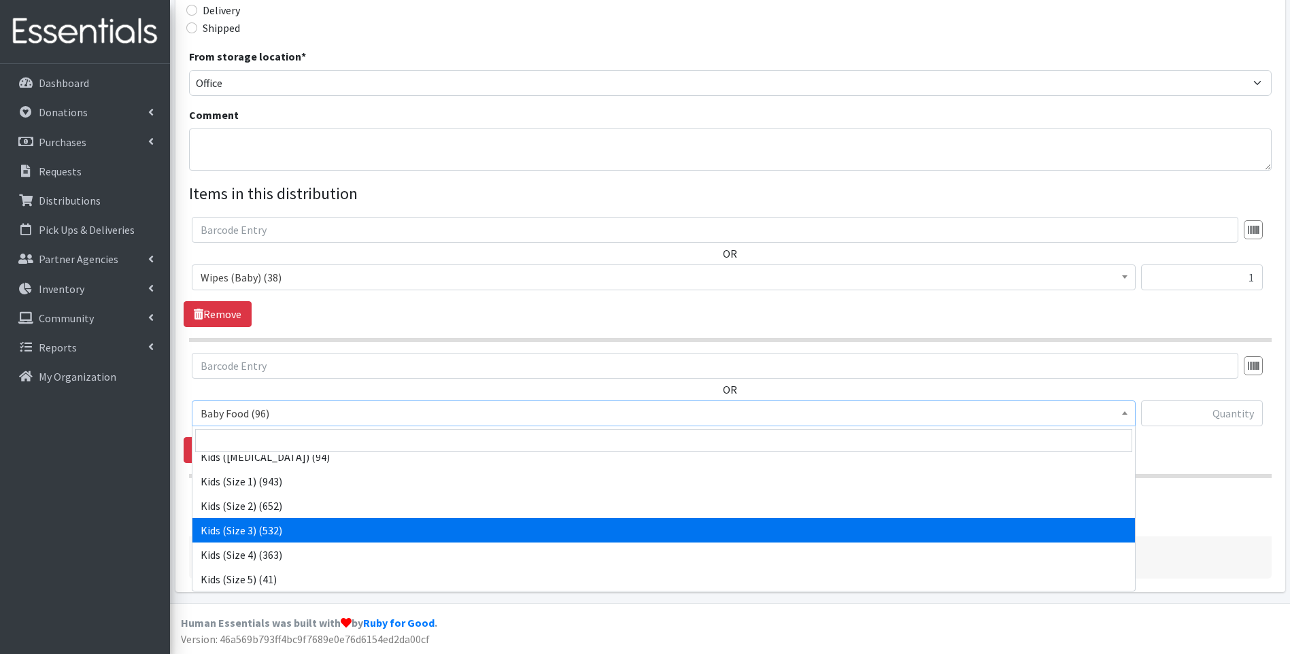
select select "10061"
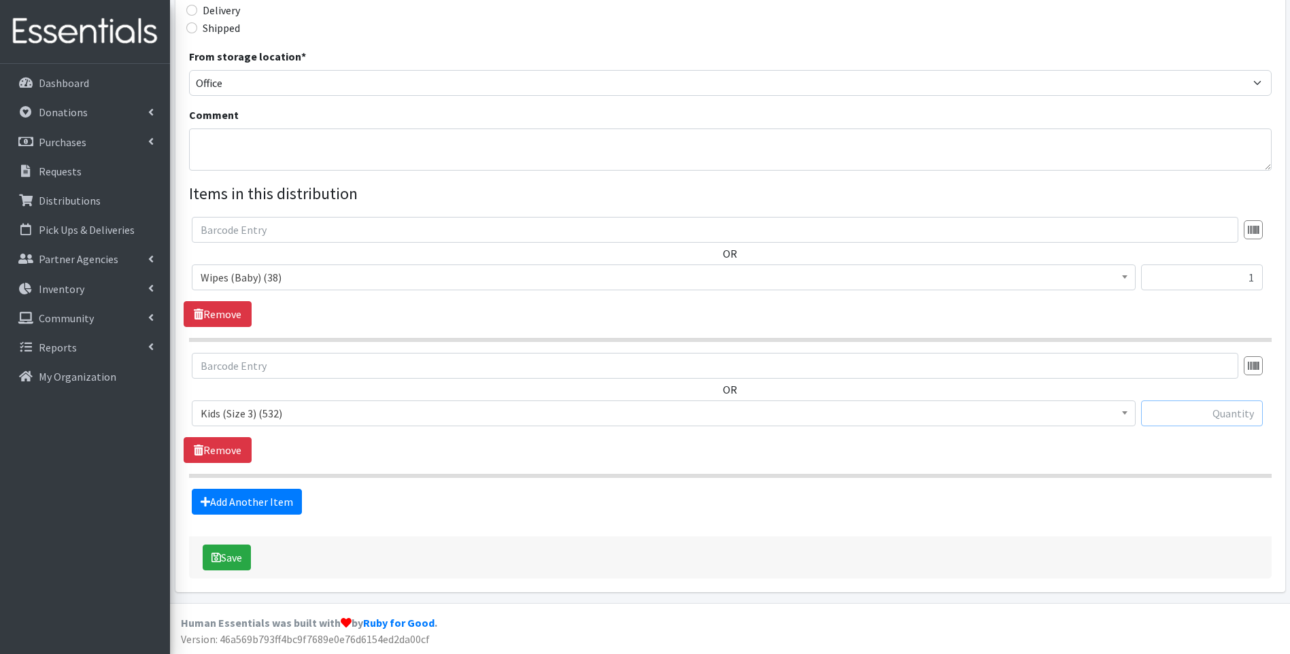
click at [1239, 423] on input "text" at bounding box center [1202, 414] width 122 height 26
type input "36"
click at [744, 526] on form "Partner * ACT Abuse Counseling & Treatment Bayshore Fire Department Bonita Spri…" at bounding box center [730, 169] width 1083 height 820
click at [234, 560] on button "Save" at bounding box center [227, 558] width 48 height 26
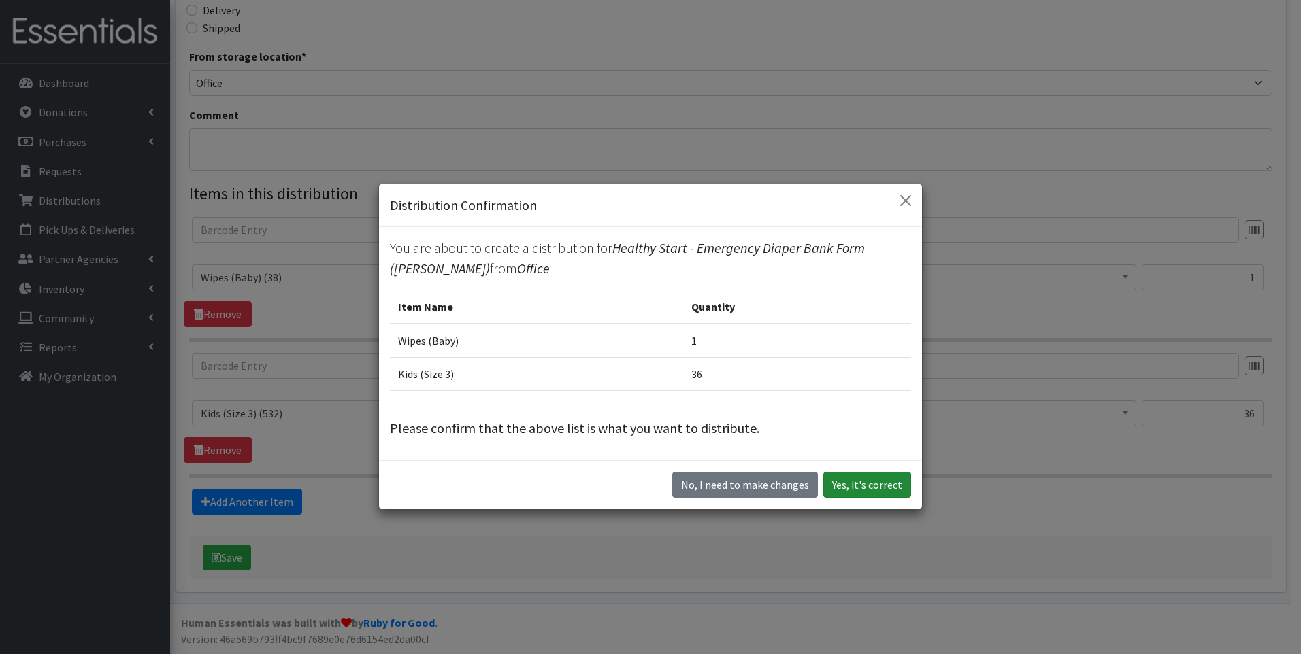
click at [854, 488] on button "Yes, it's correct" at bounding box center [867, 485] width 88 height 26
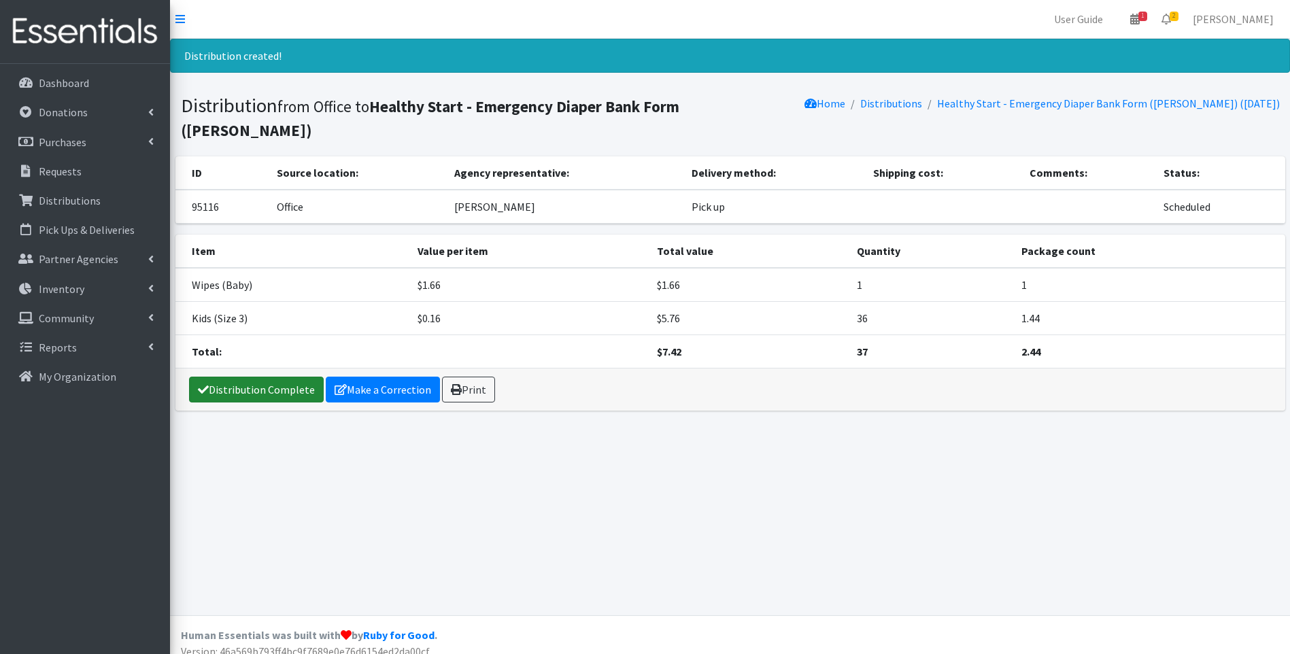
click at [267, 377] on link "Distribution Complete" at bounding box center [256, 390] width 135 height 26
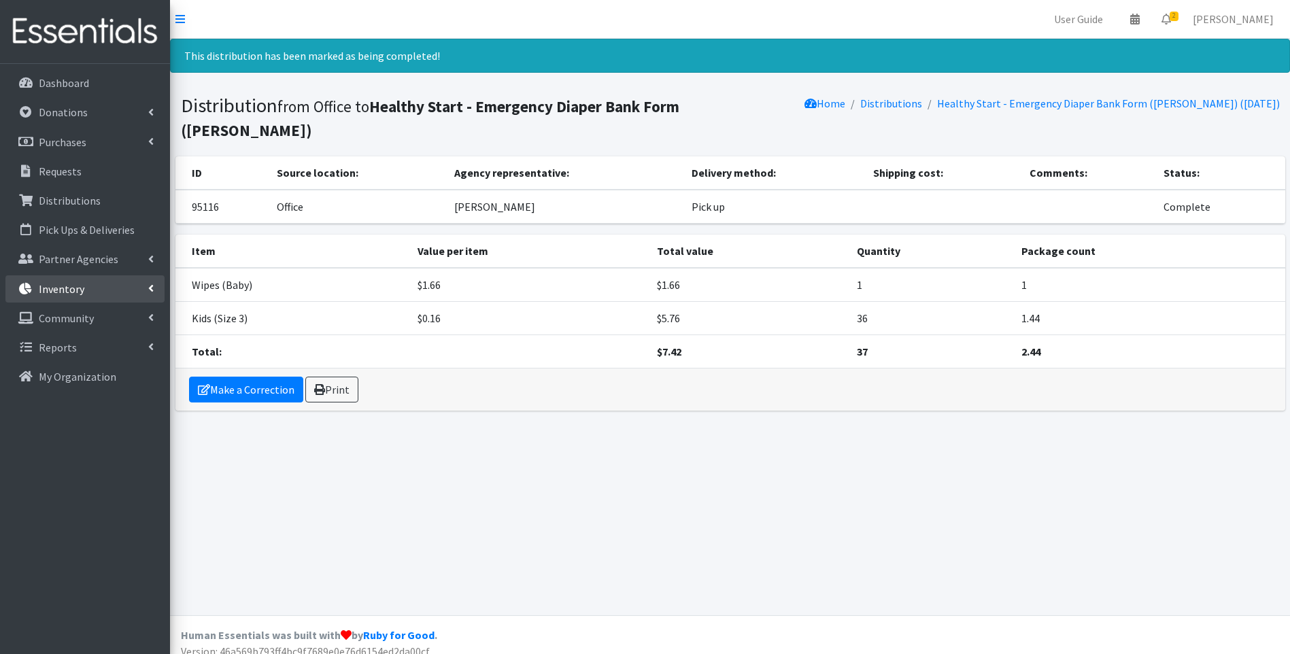
click at [82, 291] on p "Inventory" at bounding box center [62, 289] width 46 height 14
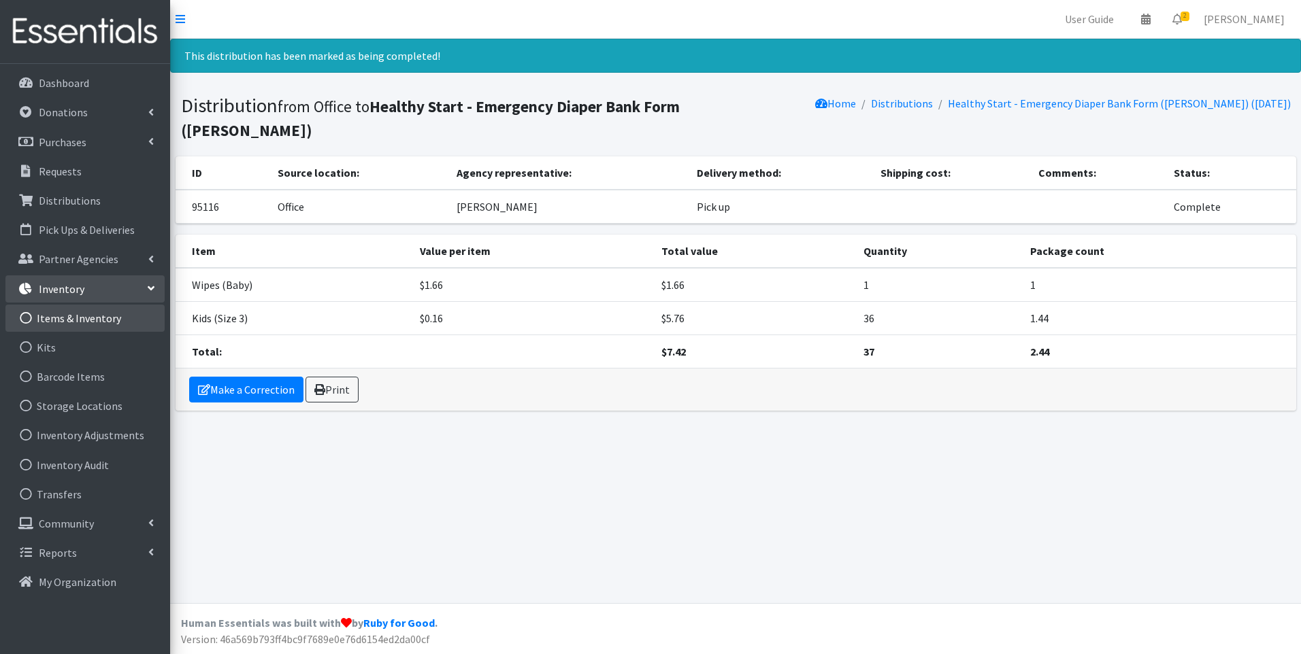
click at [88, 322] on link "Items & Inventory" at bounding box center [84, 318] width 159 height 27
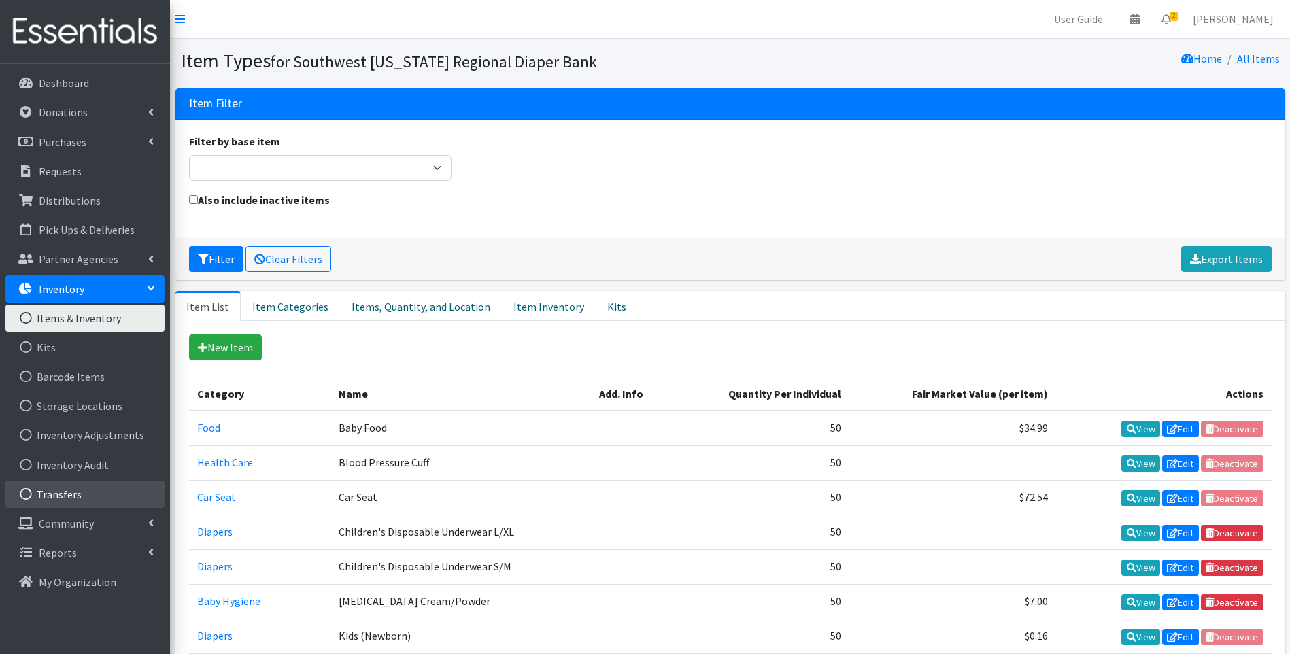
click at [66, 485] on link "Transfers" at bounding box center [84, 494] width 159 height 27
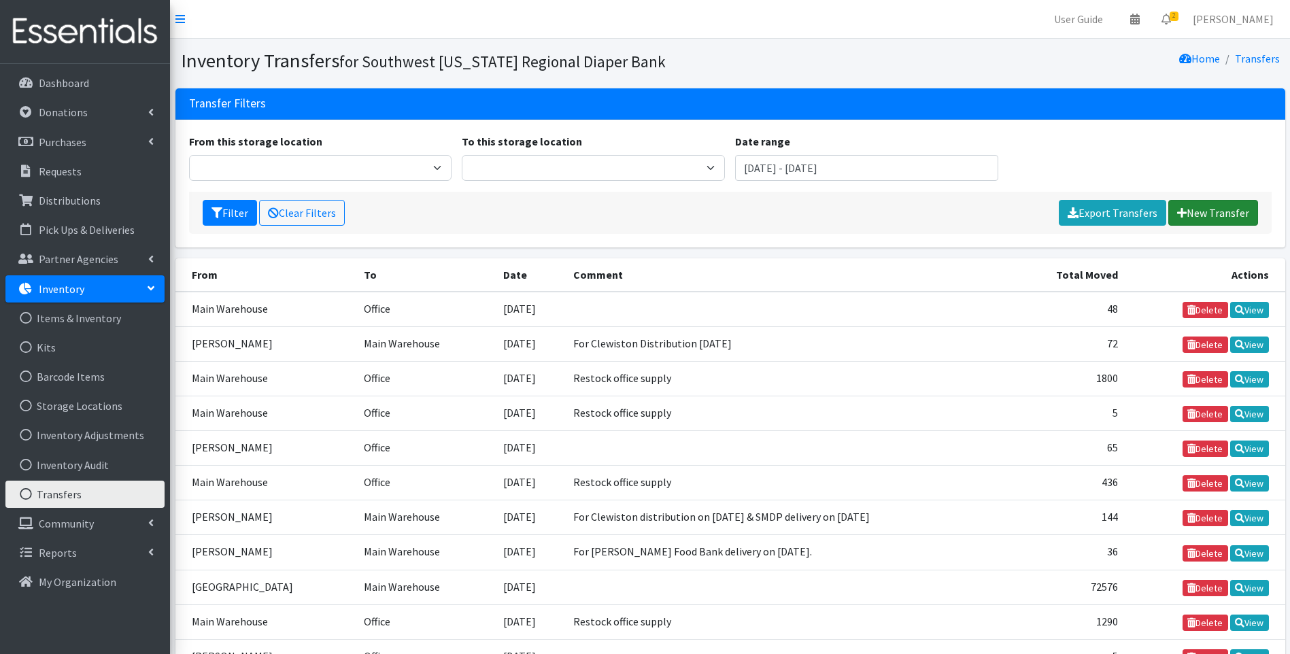
click at [1207, 208] on link "New Transfer" at bounding box center [1214, 213] width 90 height 26
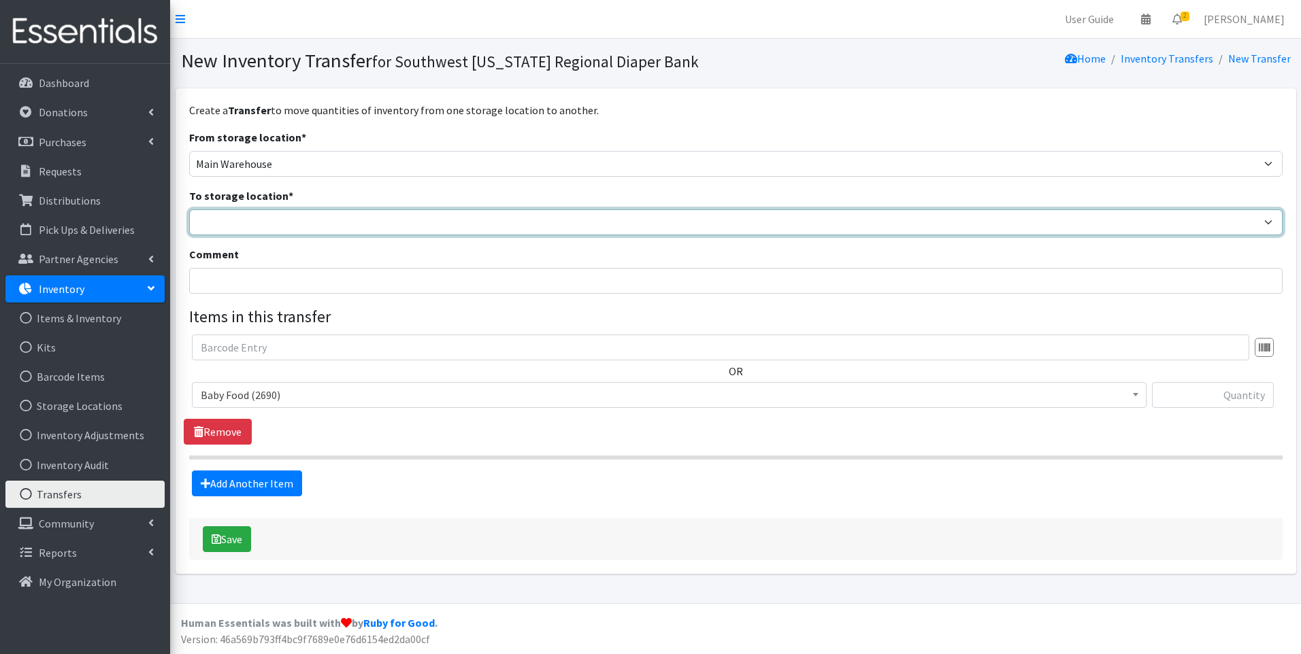
click at [316, 222] on select "Main Warehouse Office [GEOGRAPHIC_DATA] Warehouse [PERSON_NAME]" at bounding box center [735, 223] width 1093 height 26
select select "293"
click at [189, 210] on select "Main Warehouse Office United Way Warehouse Winkler" at bounding box center [735, 223] width 1093 height 26
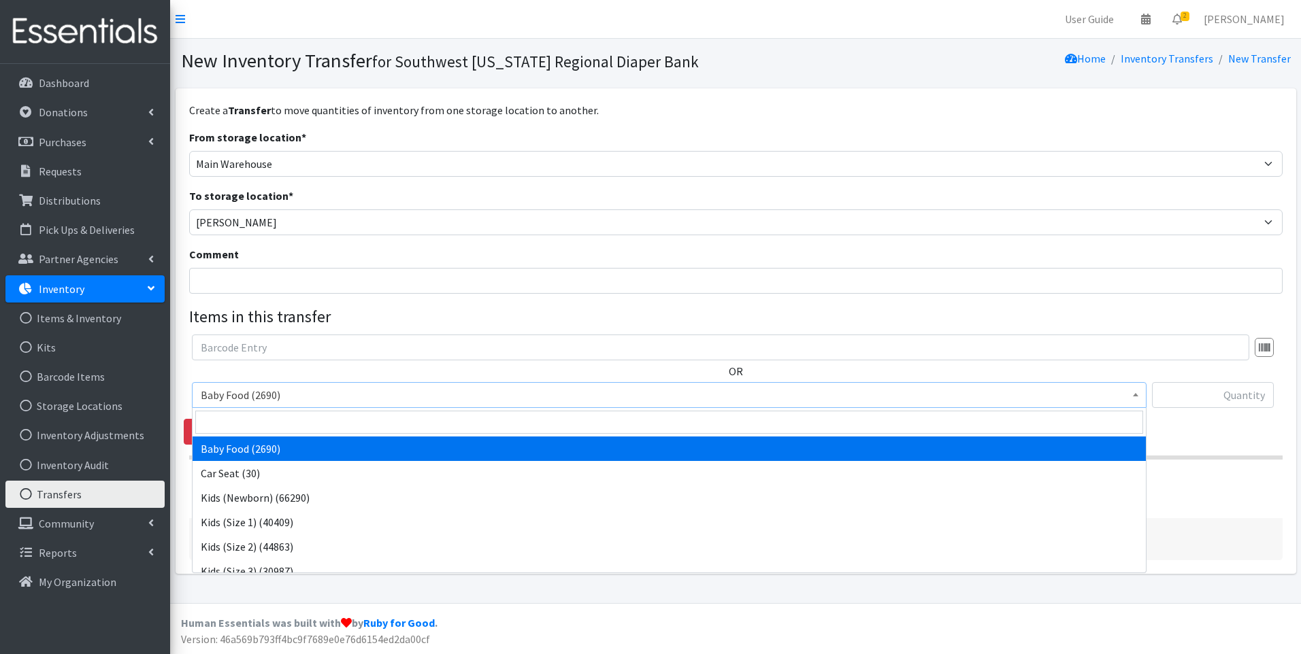
click at [280, 403] on span "Baby Food (2690)" at bounding box center [669, 395] width 937 height 19
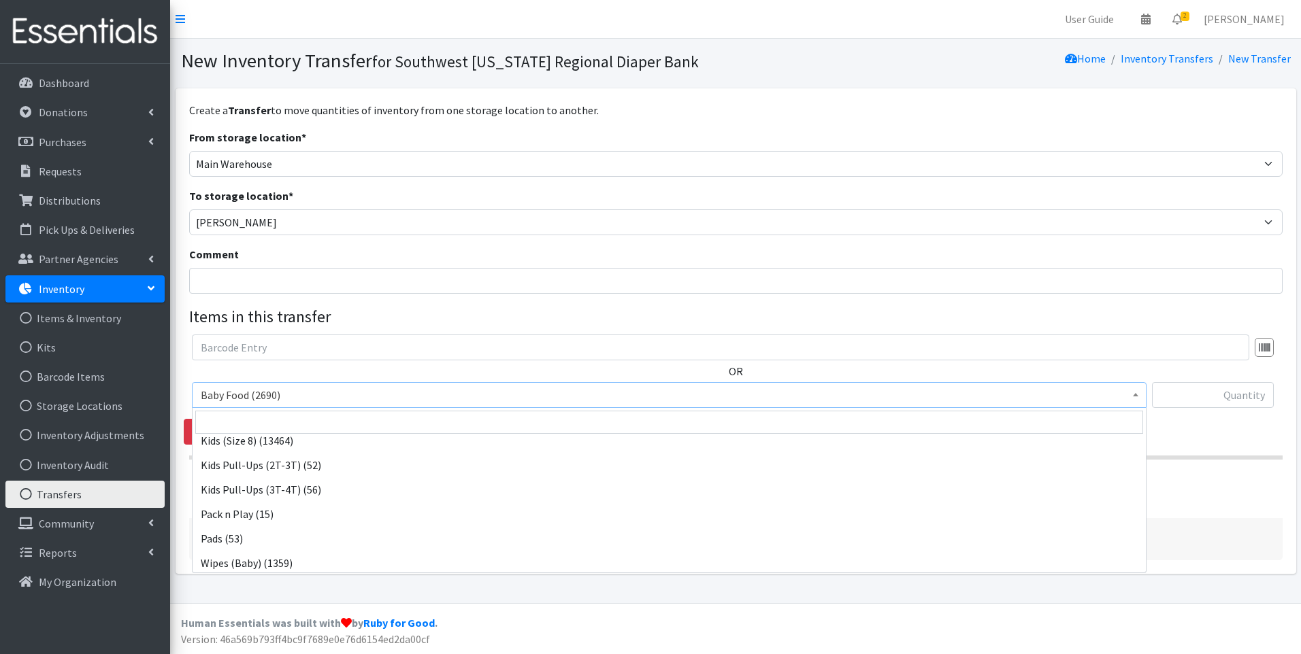
scroll to position [256, 0]
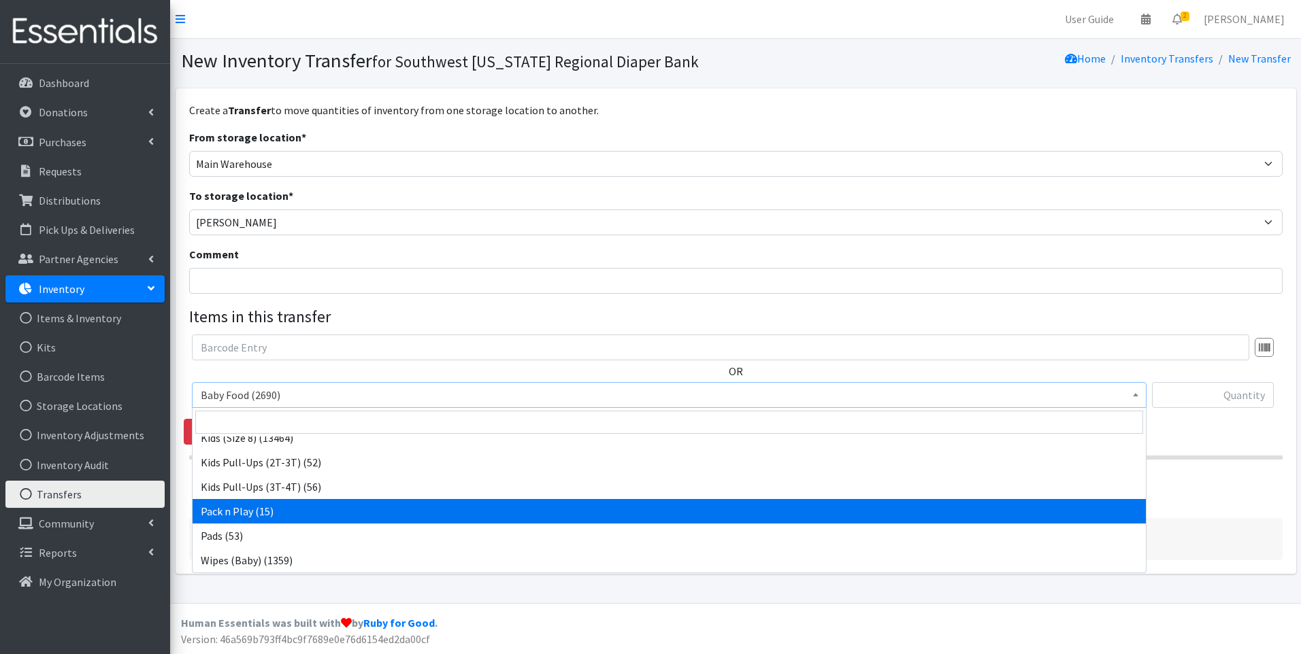
select select "12328"
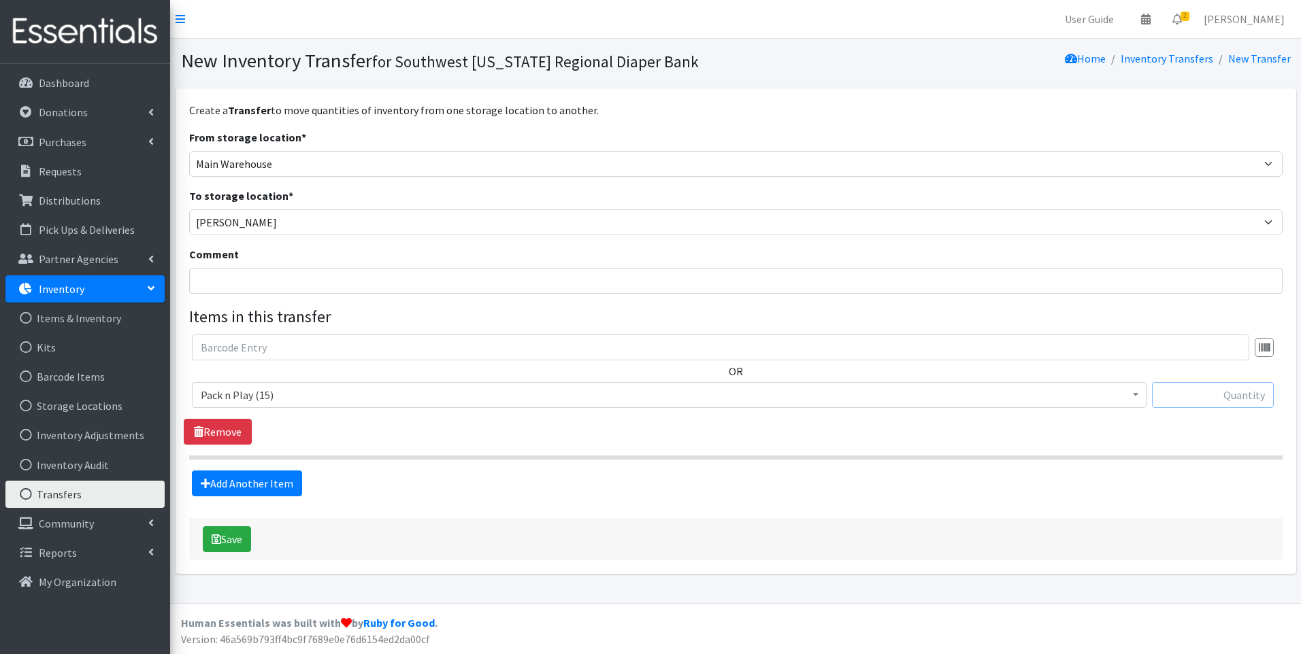
drag, startPoint x: 1239, startPoint y: 395, endPoint x: 1245, endPoint y: 390, distance: 8.3
click at [1245, 390] on input "text" at bounding box center [1213, 395] width 122 height 26
type input "15"
click at [1032, 467] on fieldset "Items in this transfer OR Baby Food (2690) Car Seat (30) Kids (Newborn) (66290)…" at bounding box center [735, 401] width 1093 height 192
click at [210, 542] on button "Save" at bounding box center [227, 539] width 48 height 26
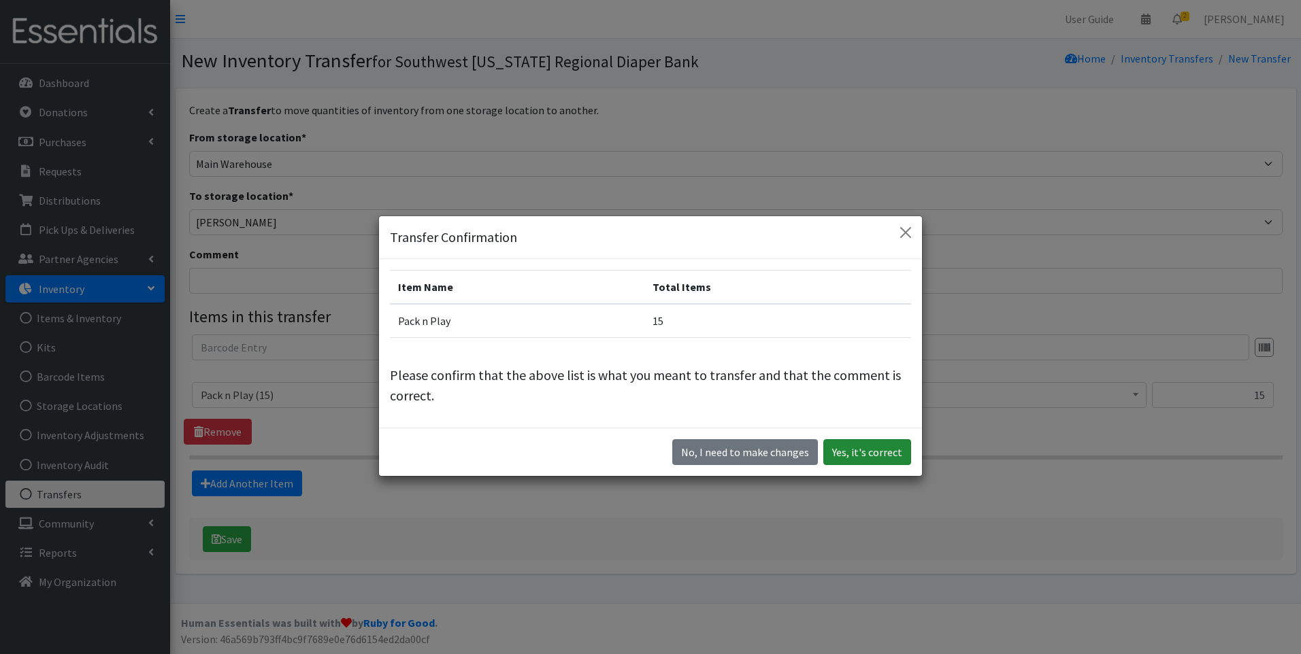
drag, startPoint x: 856, startPoint y: 450, endPoint x: 852, endPoint y: 463, distance: 13.8
click at [852, 463] on button "Yes, it's correct" at bounding box center [867, 452] width 88 height 26
